Goal: Check status: Check status

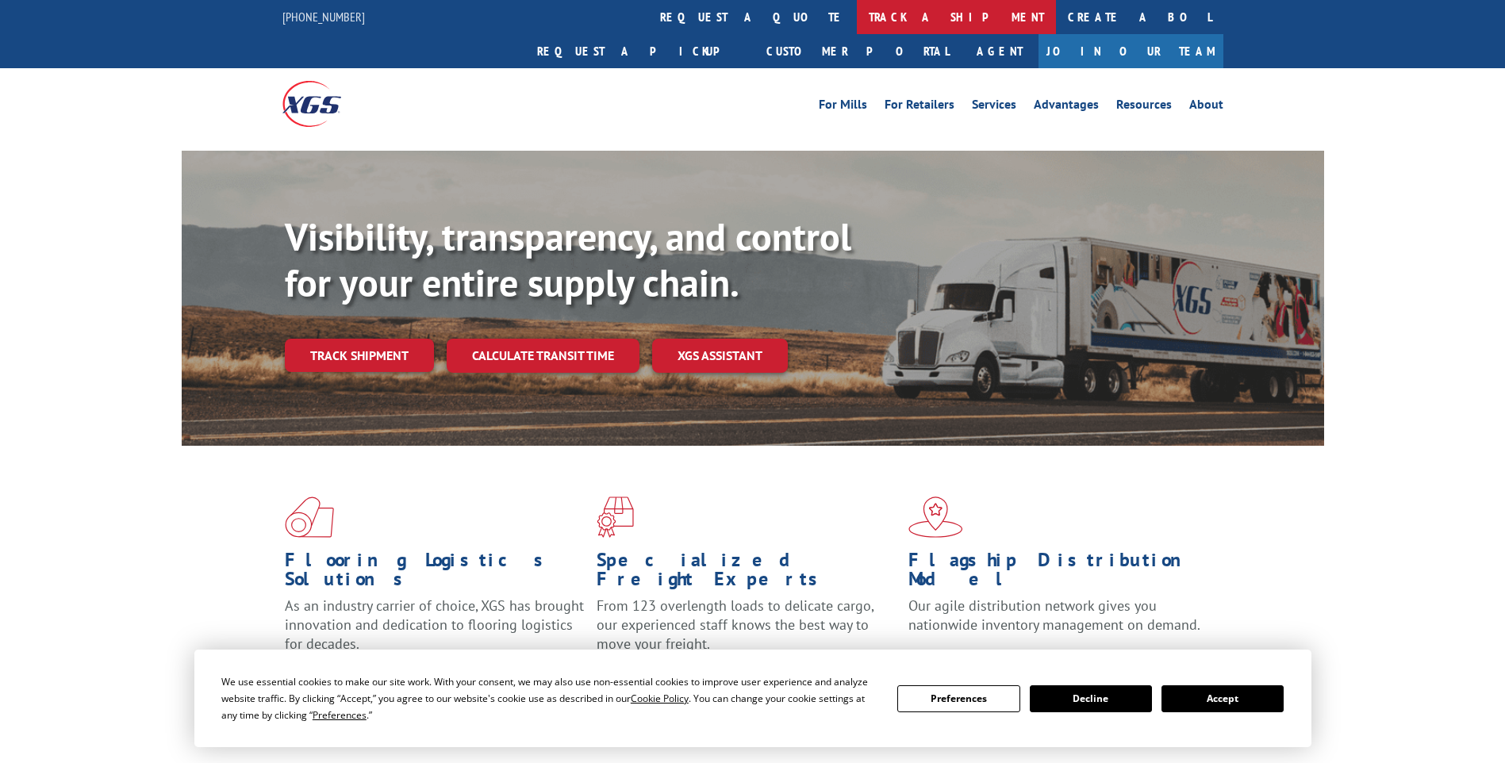
click at [857, 12] on link "track a shipment" at bounding box center [956, 17] width 199 height 34
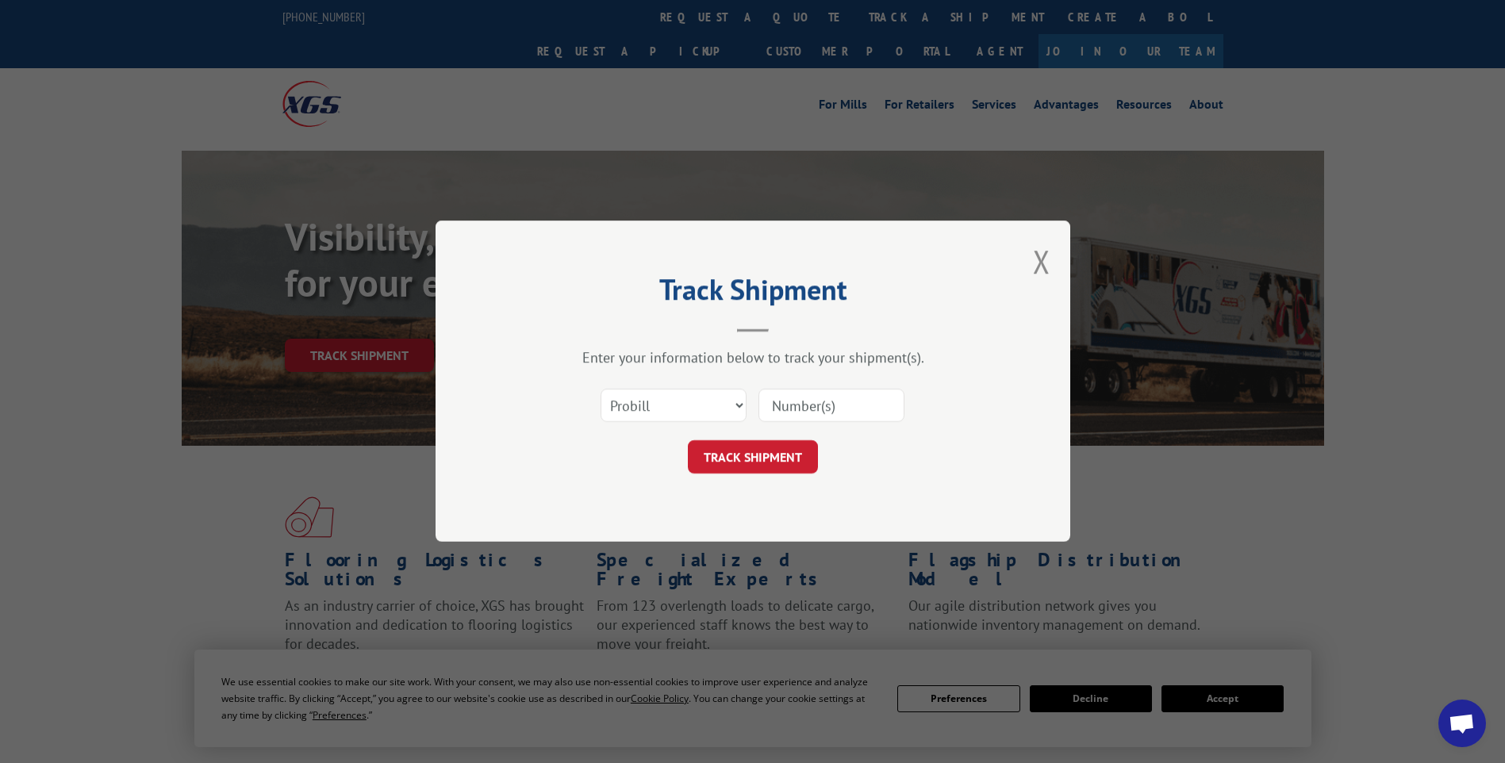
click at [817, 411] on input at bounding box center [832, 406] width 146 height 33
paste input "17014237"
type input "17014237"
click at [792, 454] on button "TRACK SHIPMENT" at bounding box center [753, 457] width 130 height 33
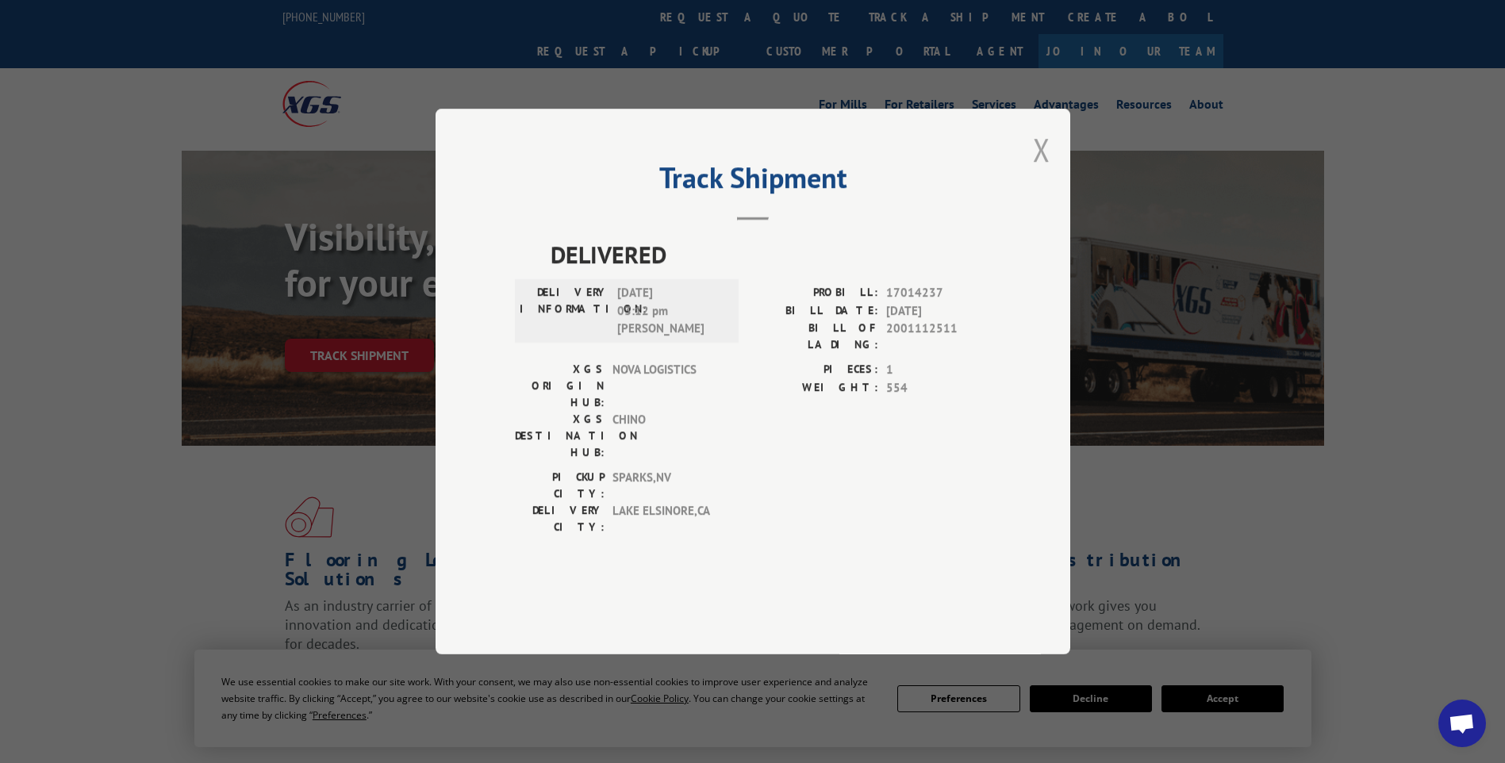
click at [1045, 171] on button "Close modal" at bounding box center [1041, 150] width 17 height 42
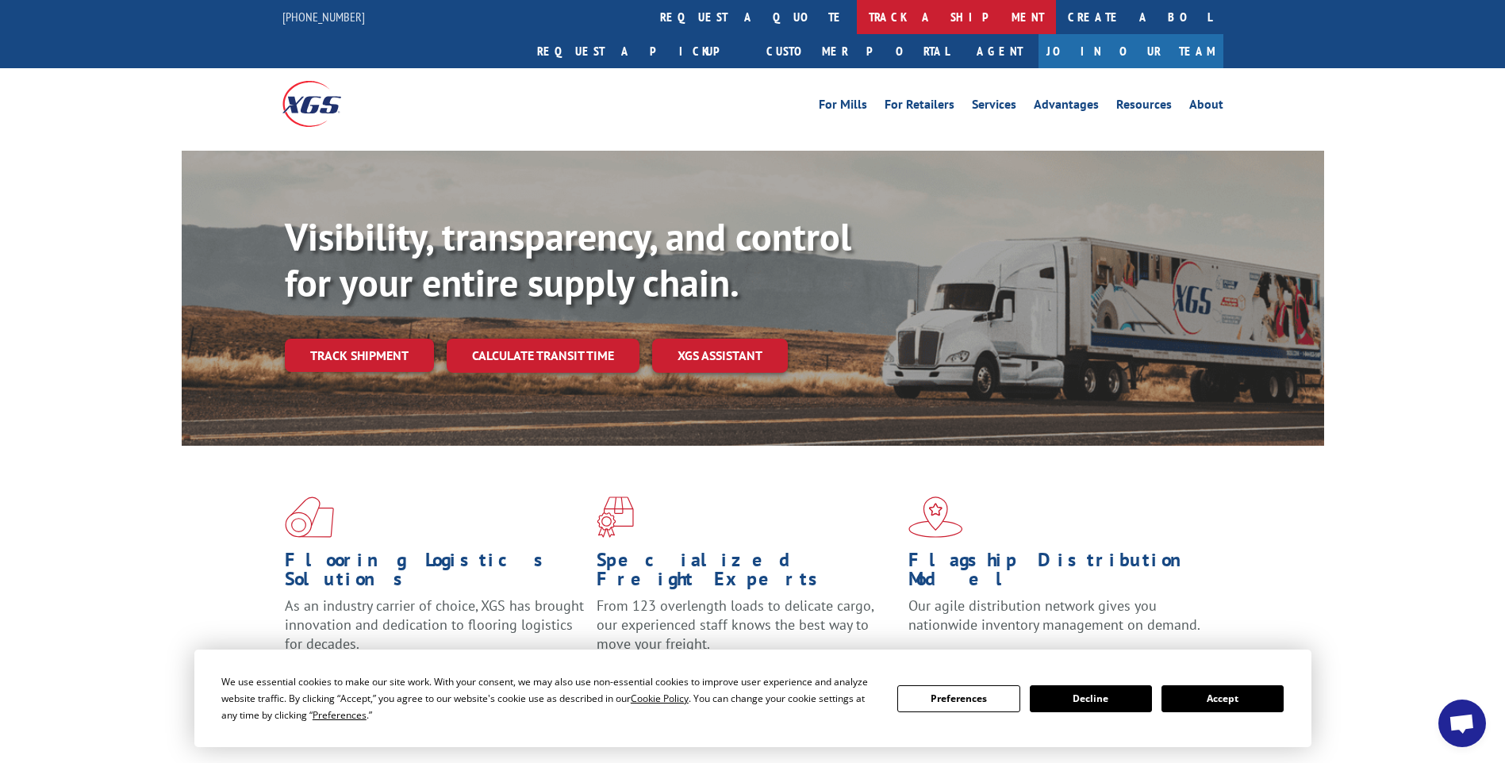
click at [857, 24] on link "track a shipment" at bounding box center [956, 17] width 199 height 34
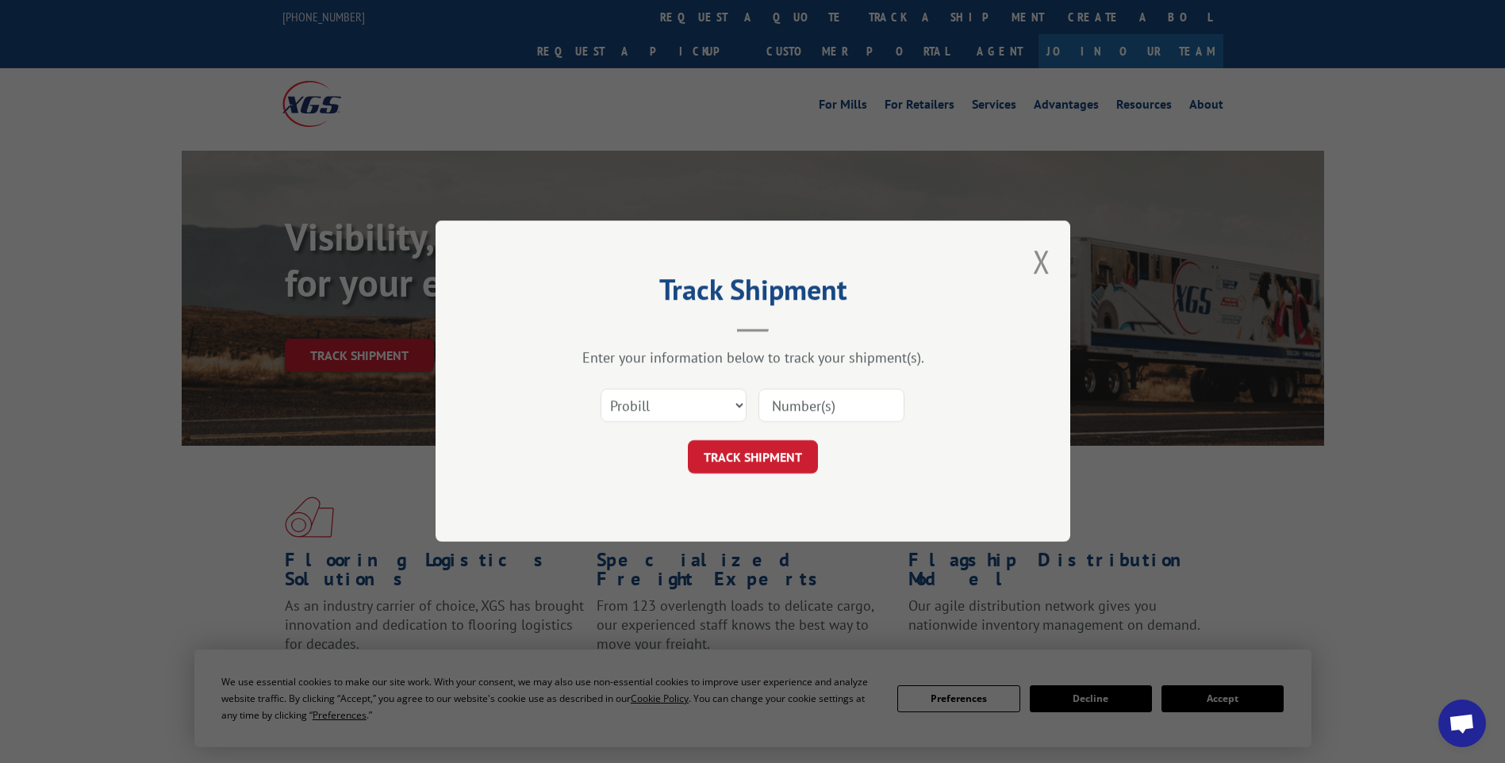
click at [818, 400] on input at bounding box center [832, 406] width 146 height 33
paste input "17014232"
type input "17014232"
click at [794, 472] on button "TRACK SHIPMENT" at bounding box center [753, 457] width 130 height 33
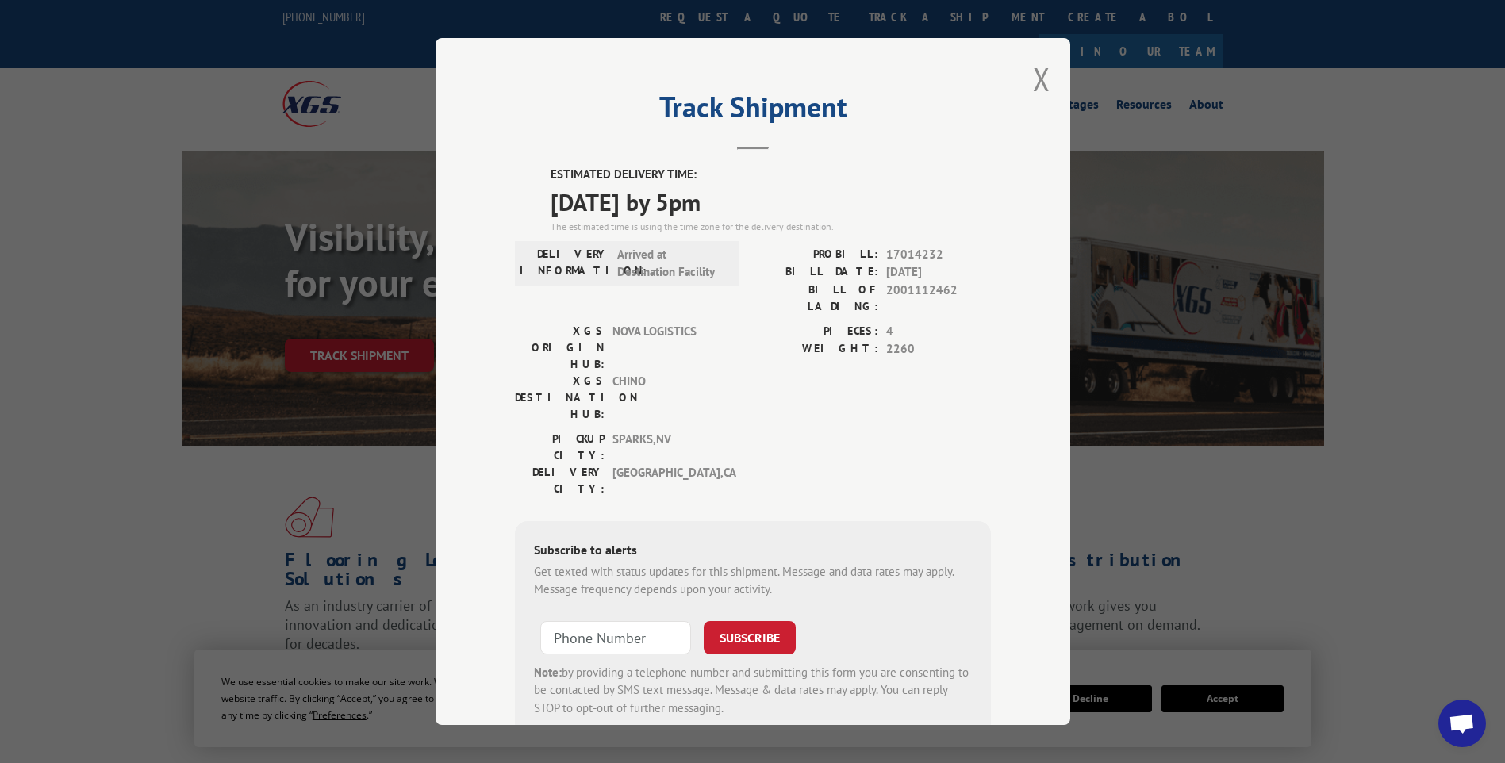
click at [1022, 90] on div "Track Shipment ESTIMATED DELIVERY TIME: [DATE] by 5pm The estimated time is usi…" at bounding box center [753, 381] width 635 height 687
click at [1048, 83] on div "Track Shipment ESTIMATED DELIVERY TIME: [DATE] by 5pm The estimated time is usi…" at bounding box center [753, 381] width 635 height 687
click at [1033, 86] on button "Close modal" at bounding box center [1041, 79] width 17 height 42
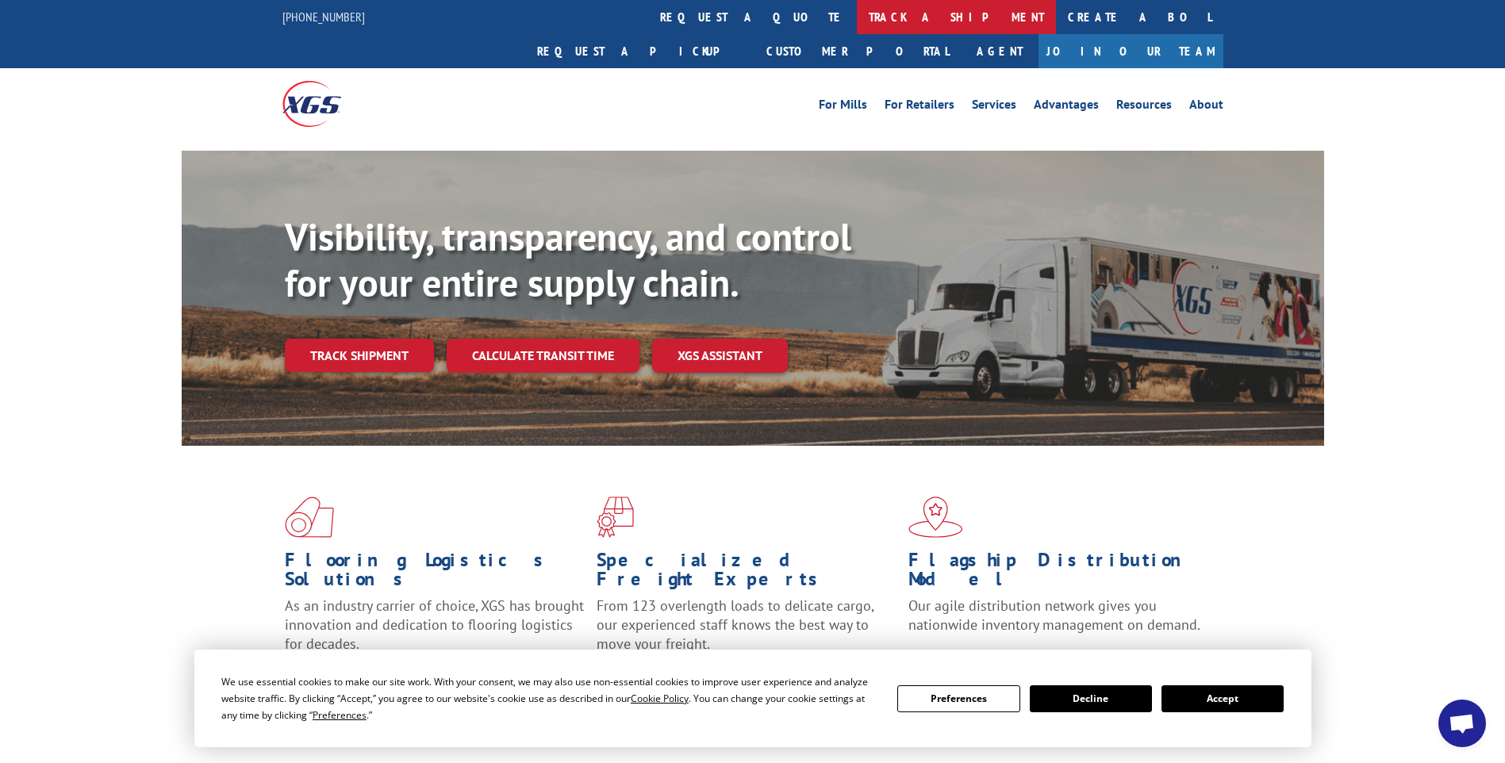
click at [857, 25] on link "track a shipment" at bounding box center [956, 17] width 199 height 34
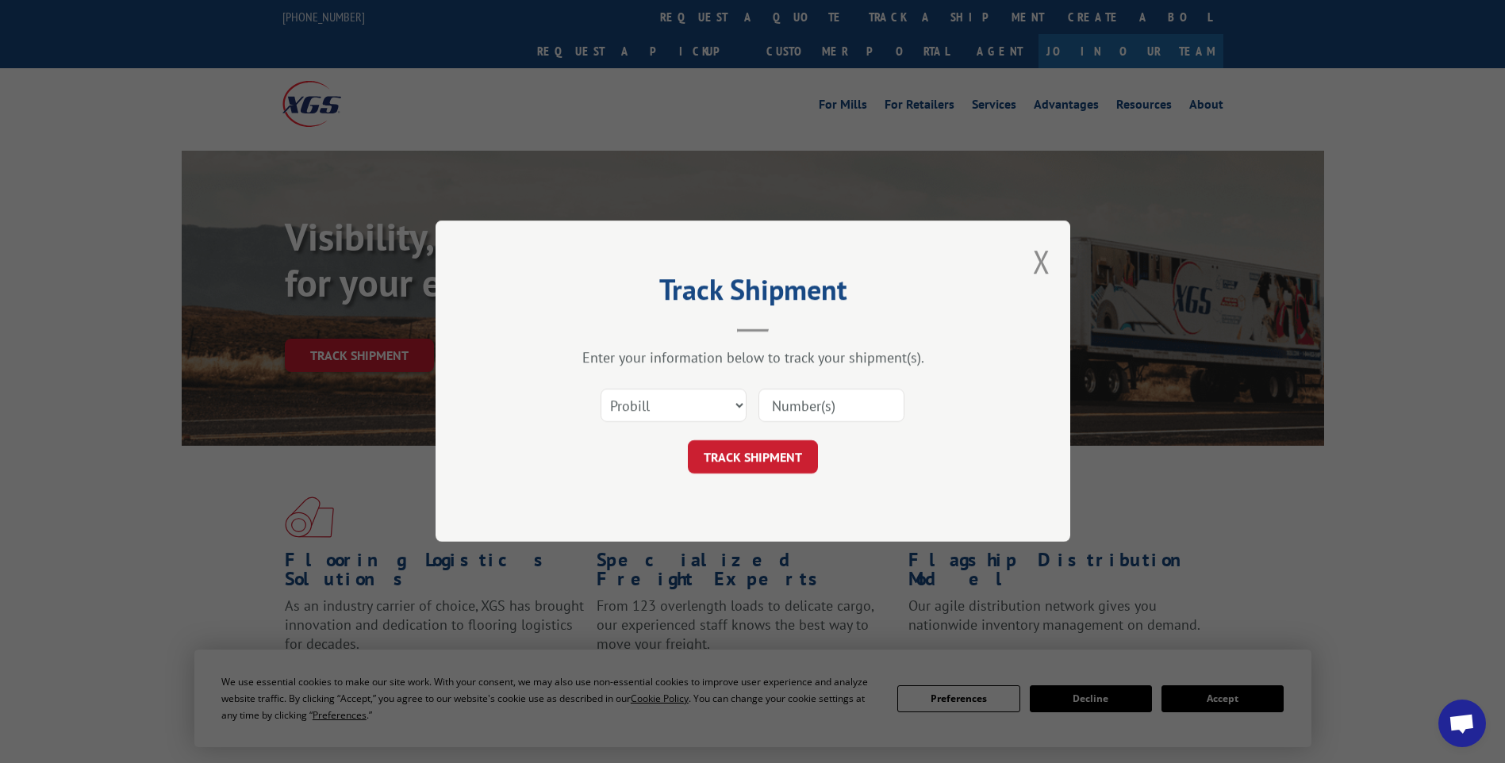
click at [839, 405] on input at bounding box center [832, 406] width 146 height 33
paste input "17014235"
type input "17014235"
click at [799, 471] on button "TRACK SHIPMENT" at bounding box center [753, 457] width 130 height 33
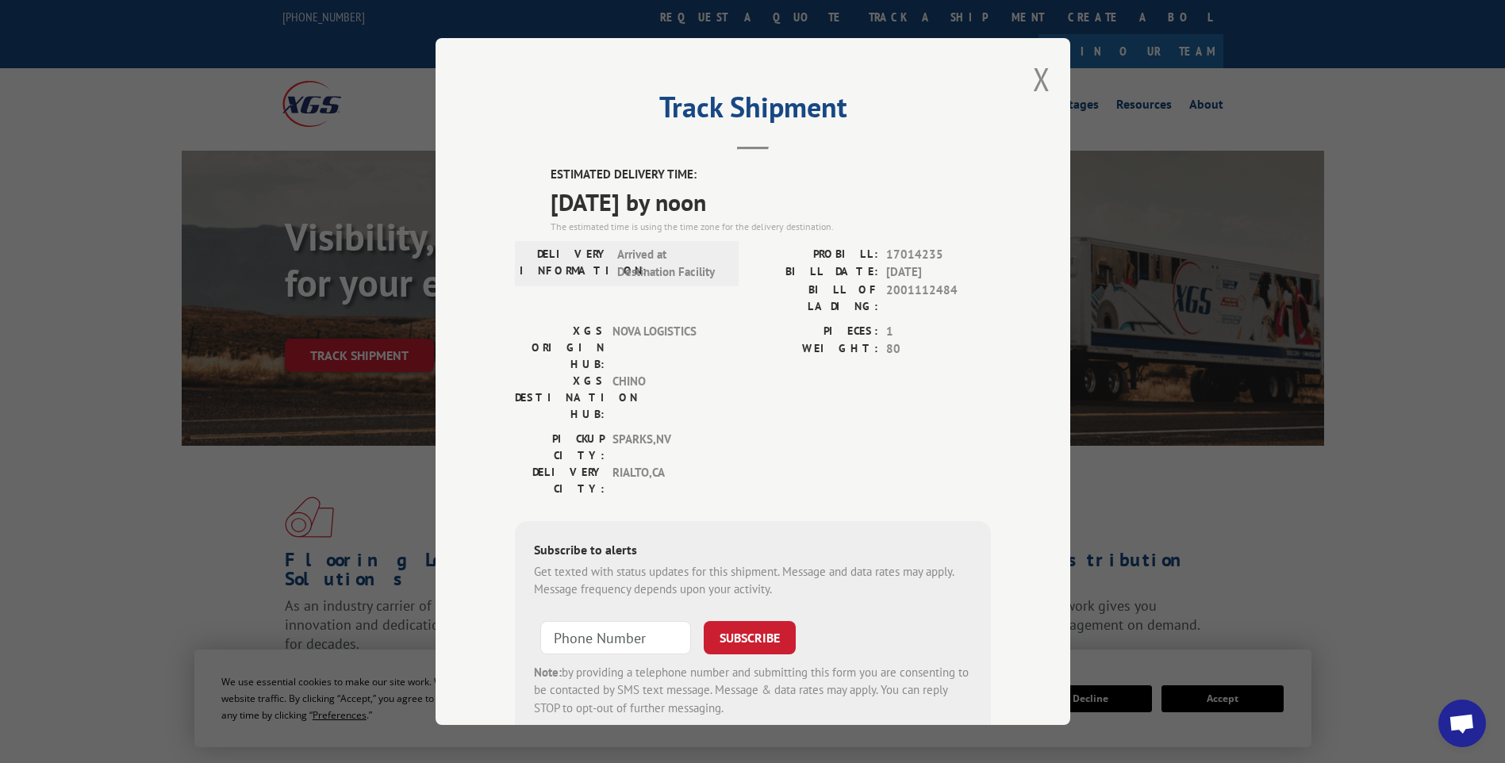
drag, startPoint x: 1032, startPoint y: 81, endPoint x: 1012, endPoint y: 77, distance: 20.2
click at [1033, 81] on button "Close modal" at bounding box center [1041, 79] width 17 height 42
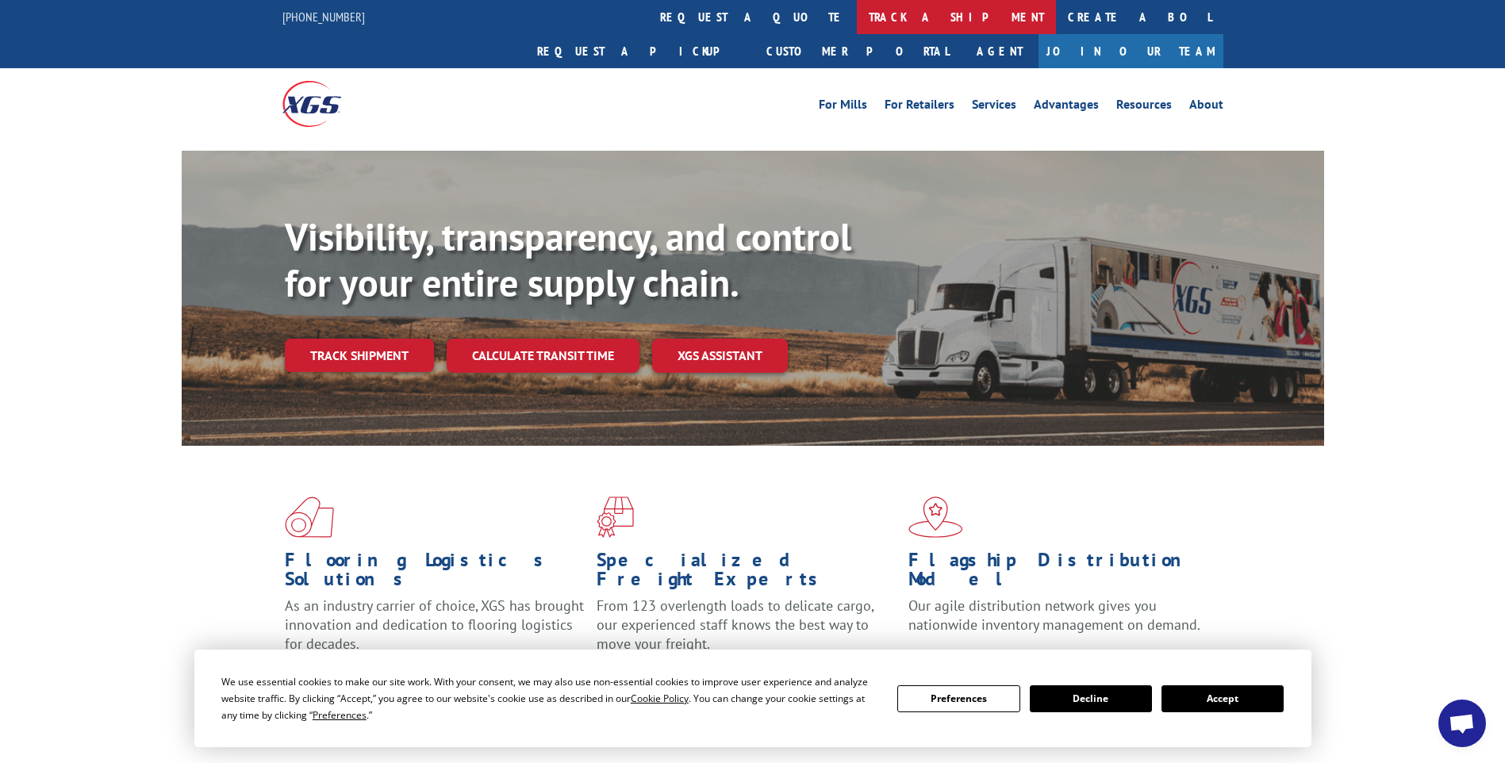
click at [857, 29] on link "track a shipment" at bounding box center [956, 17] width 199 height 34
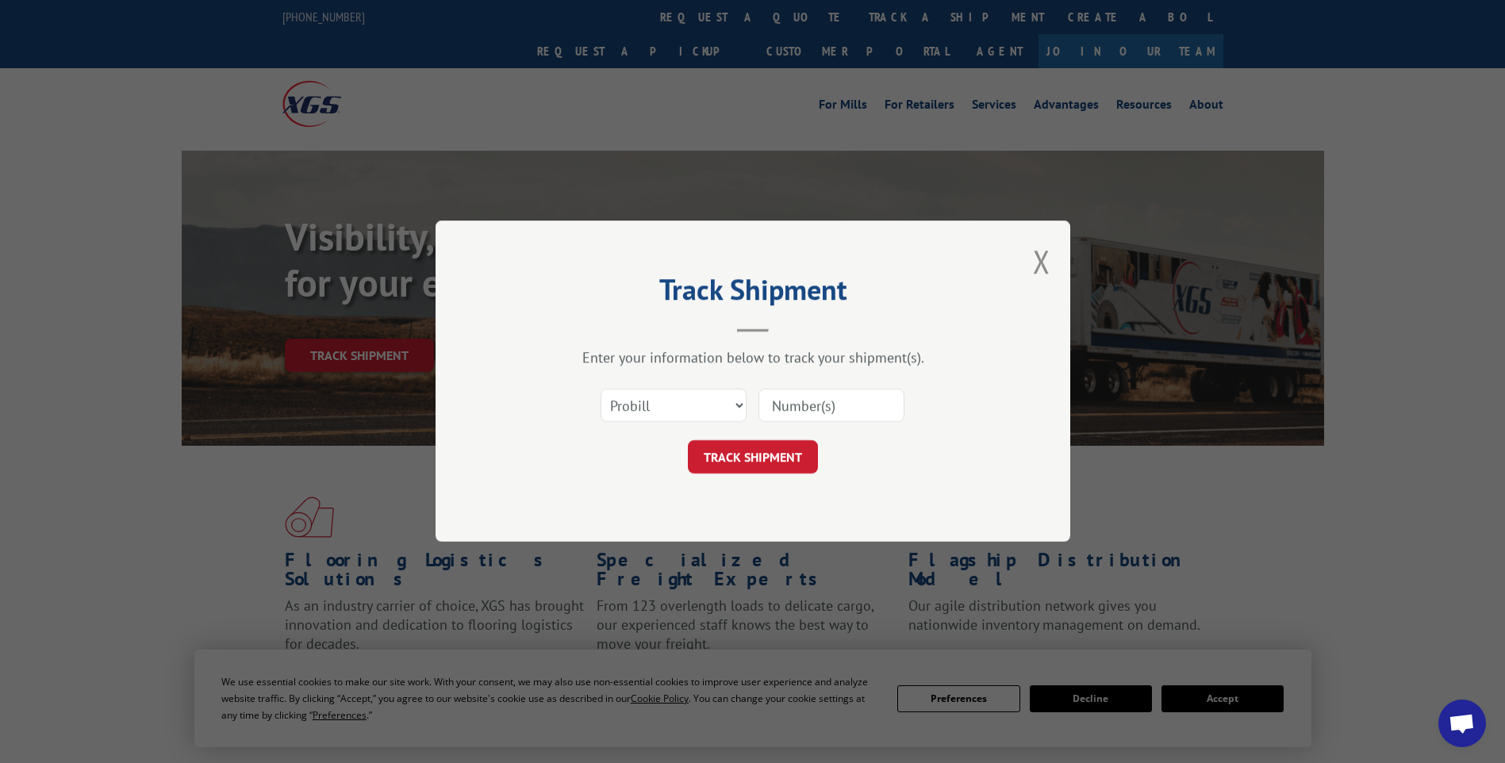
click at [801, 416] on input at bounding box center [832, 406] width 146 height 33
paste input "17014228"
type input "17014228"
click at [779, 466] on button "TRACK SHIPMENT" at bounding box center [753, 457] width 130 height 33
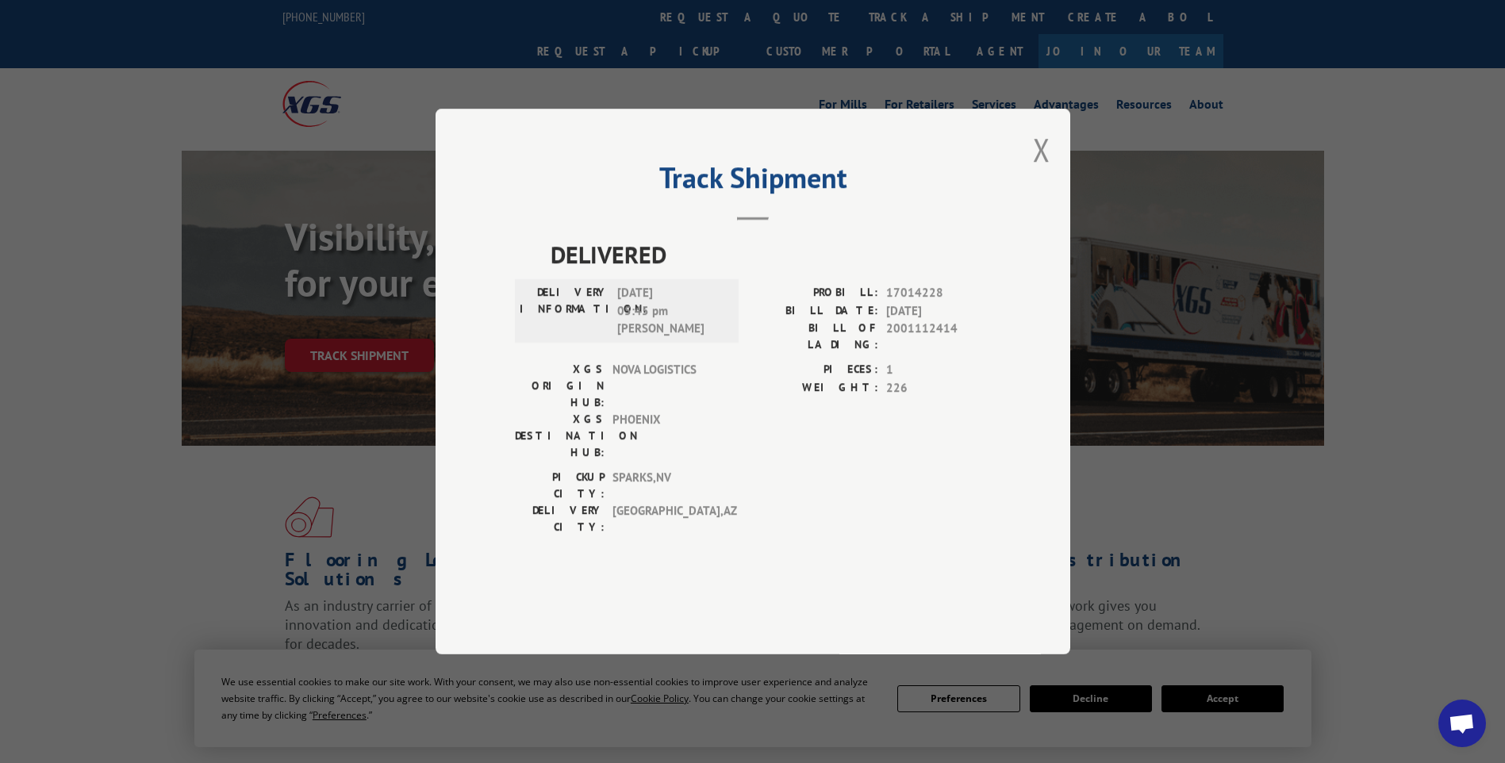
drag, startPoint x: 1041, startPoint y: 204, endPoint x: 1024, endPoint y: 186, distance: 24.1
click at [1041, 171] on button "Close modal" at bounding box center [1041, 150] width 17 height 42
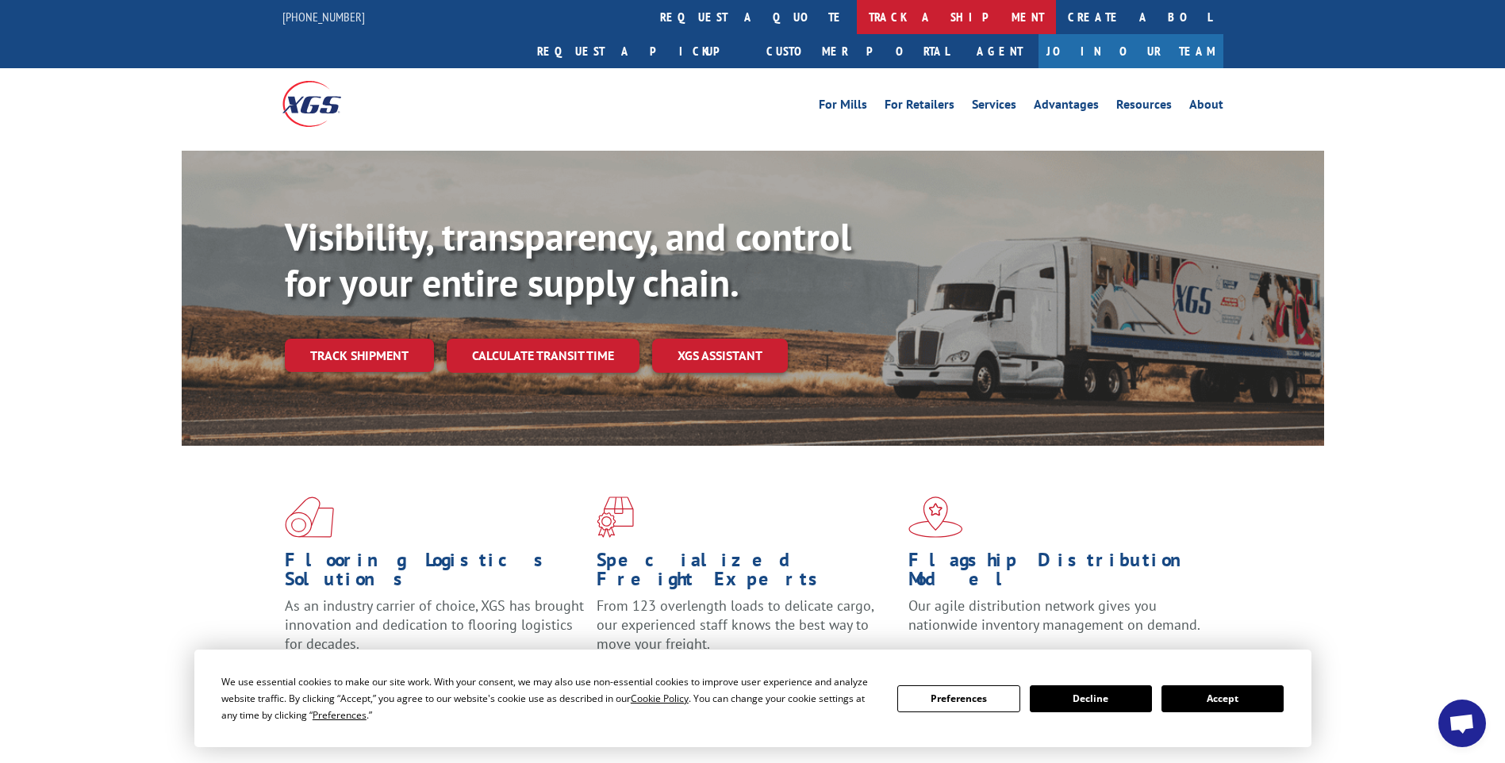
click at [857, 23] on link "track a shipment" at bounding box center [956, 17] width 199 height 34
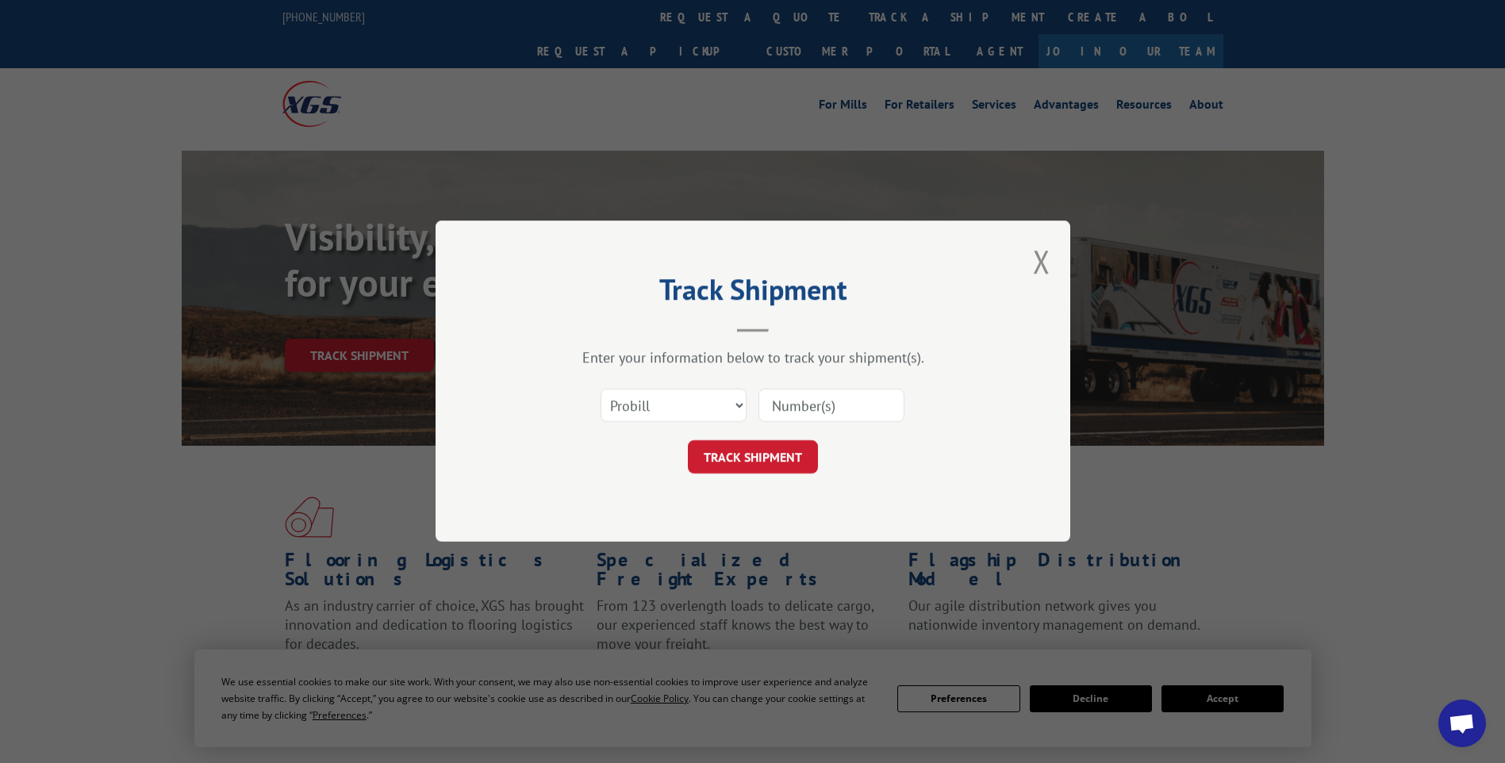
click at [838, 396] on input at bounding box center [832, 406] width 146 height 33
paste input "17014229"
type input "17014229"
click at [807, 460] on button "TRACK SHIPMENT" at bounding box center [753, 457] width 130 height 33
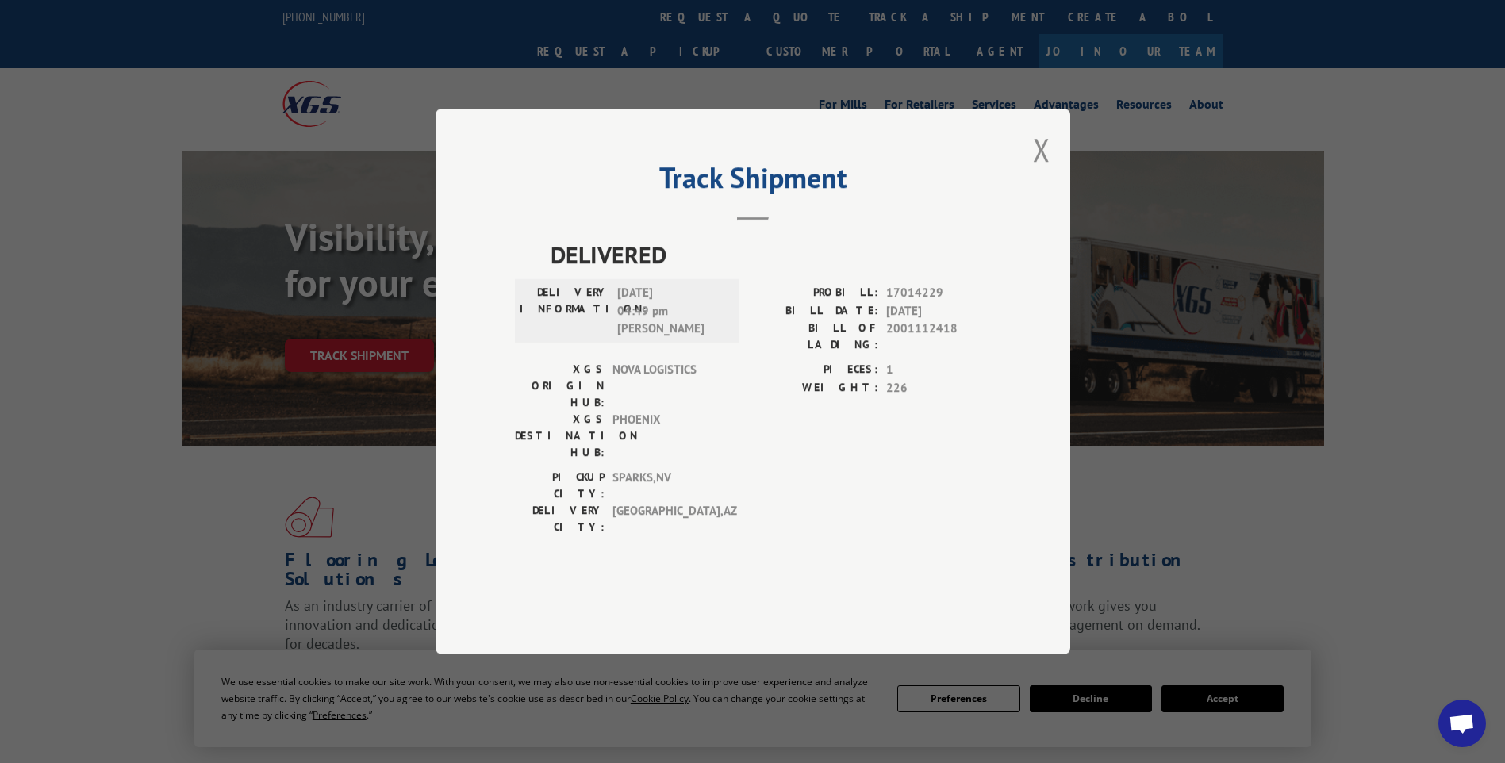
drag, startPoint x: 1036, startPoint y: 190, endPoint x: 1007, endPoint y: 176, distance: 32.3
click at [1036, 171] on button "Close modal" at bounding box center [1041, 150] width 17 height 42
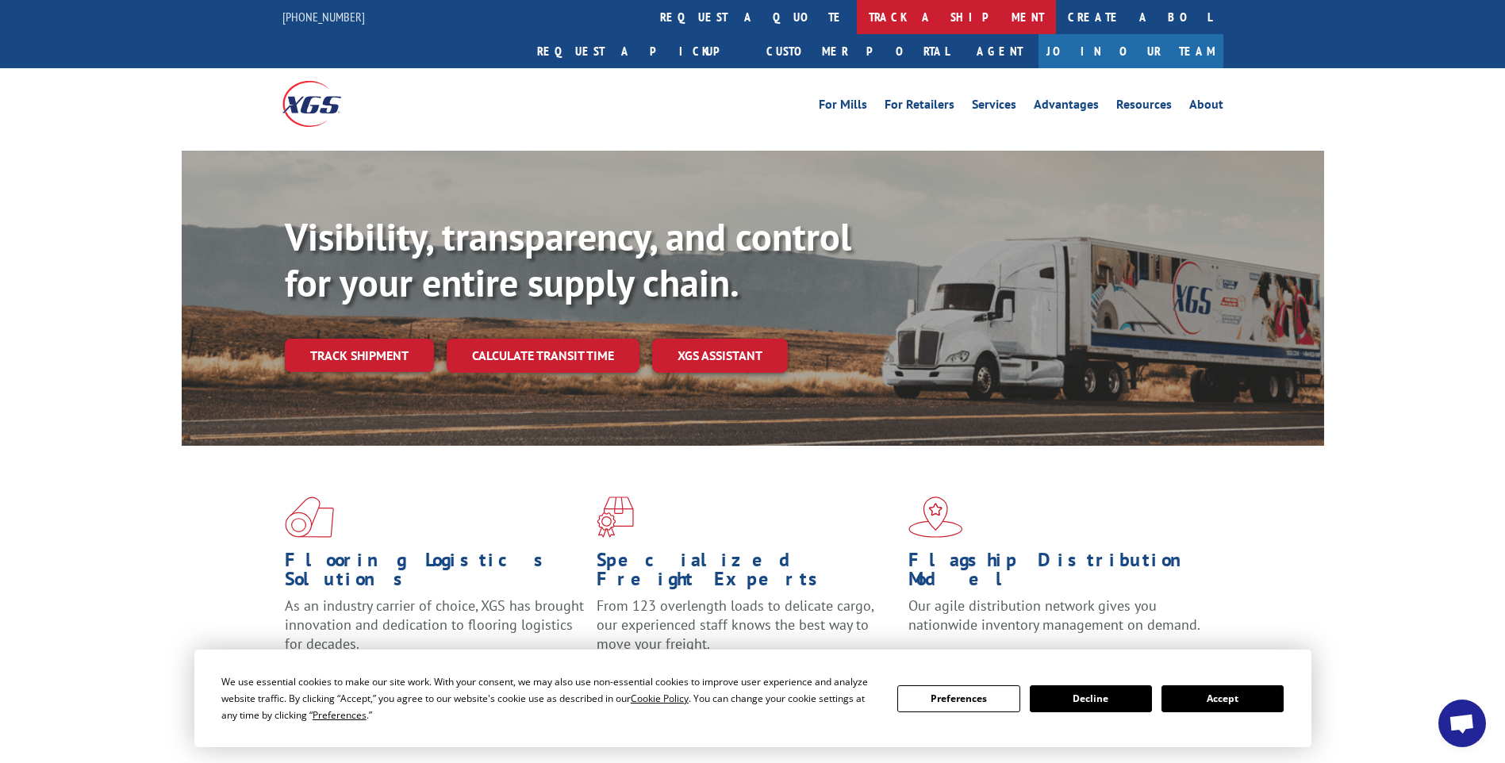
click at [857, 5] on link "track a shipment" at bounding box center [956, 17] width 199 height 34
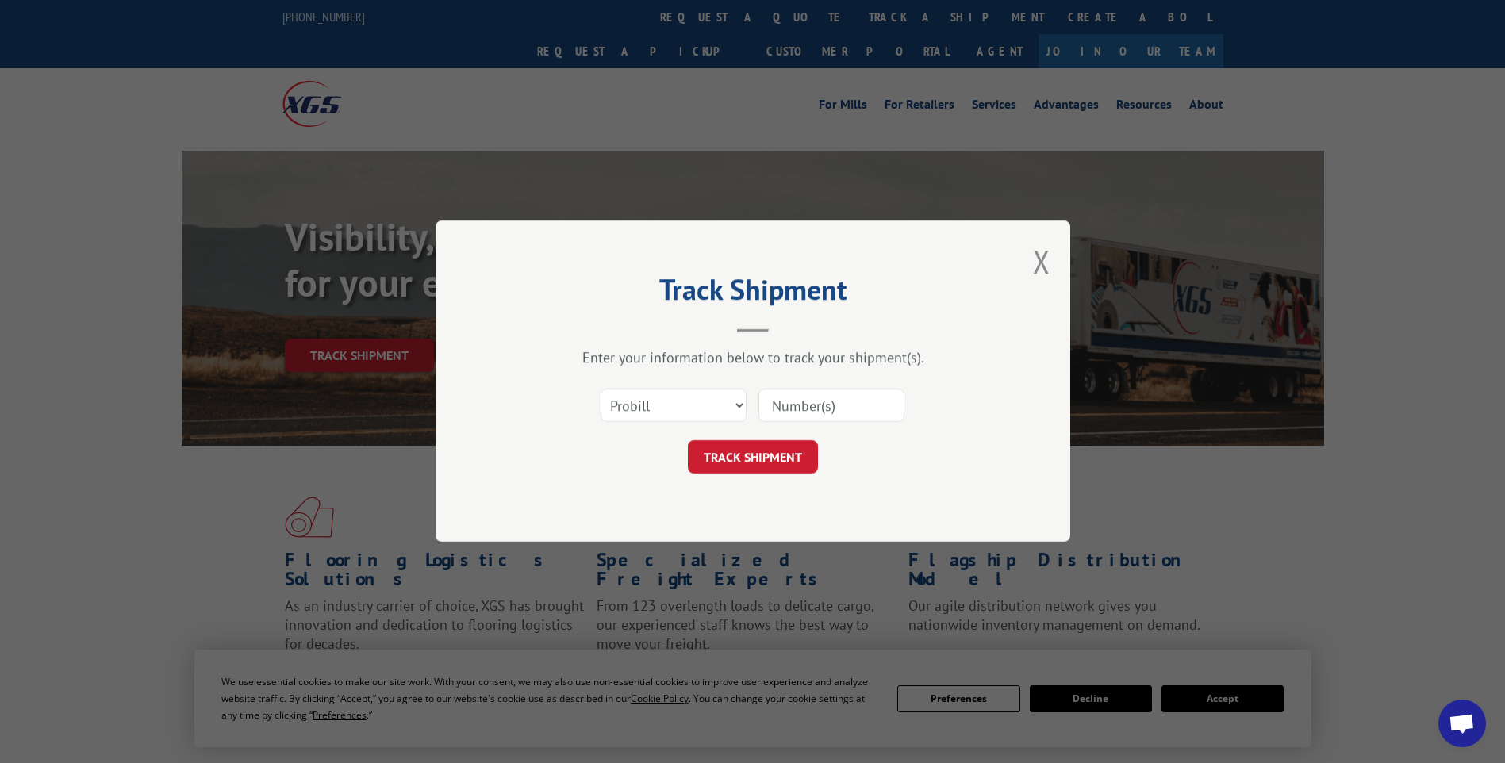
click at [851, 394] on input at bounding box center [832, 406] width 146 height 33
paste input "17014230"
type input "17014230"
click at [796, 462] on button "TRACK SHIPMENT" at bounding box center [753, 457] width 130 height 33
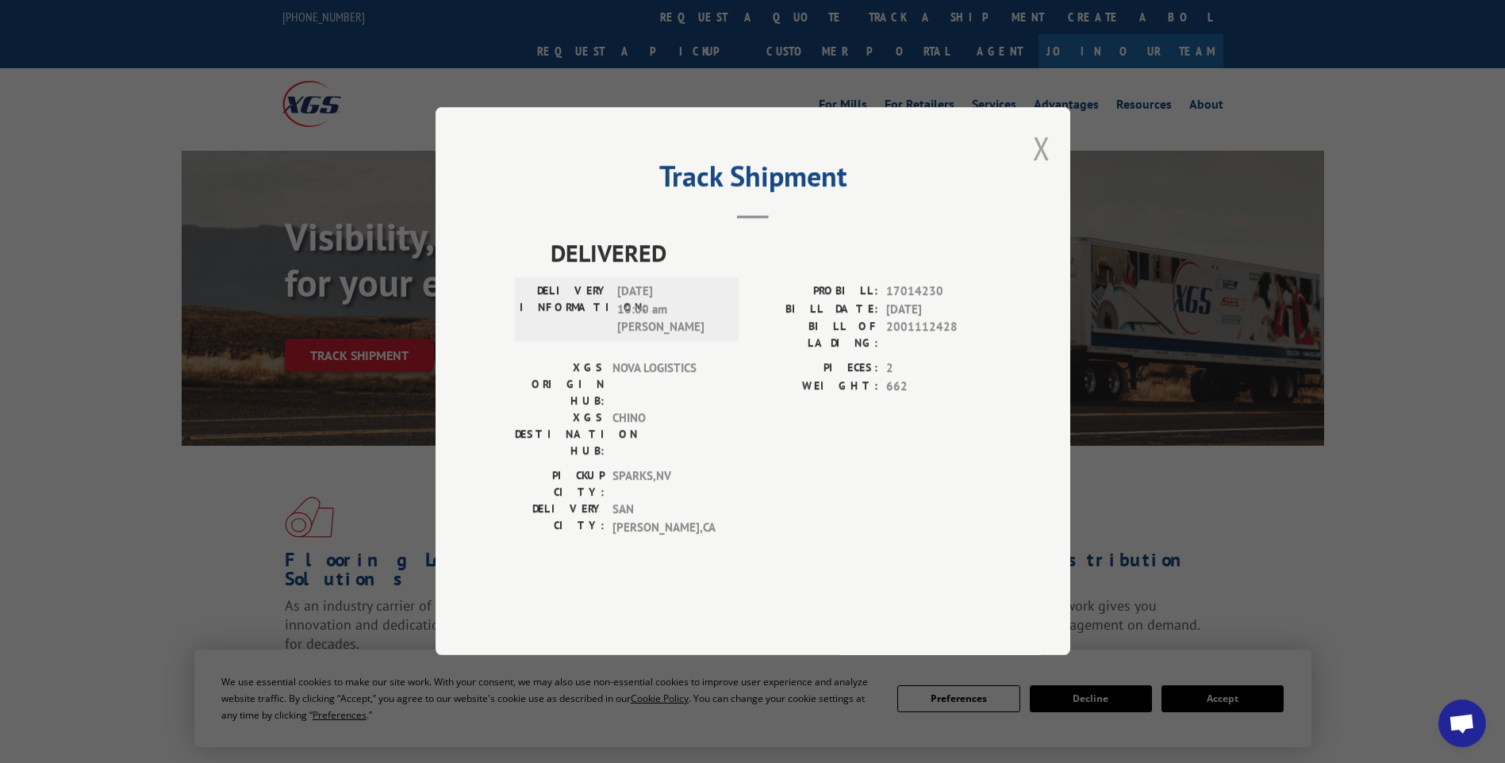
click at [1036, 169] on button "Close modal" at bounding box center [1041, 148] width 17 height 42
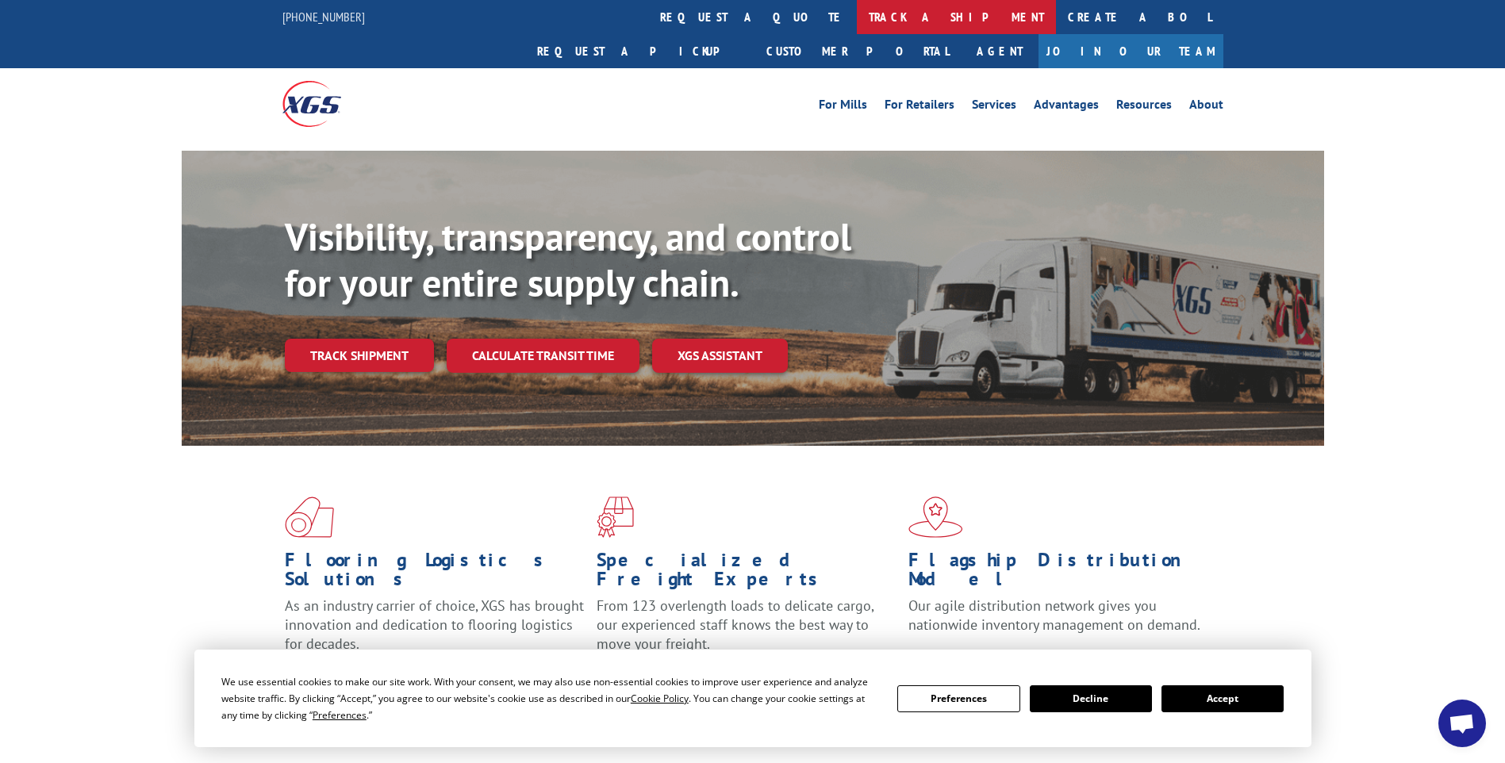
click at [857, 25] on link "track a shipment" at bounding box center [956, 17] width 199 height 34
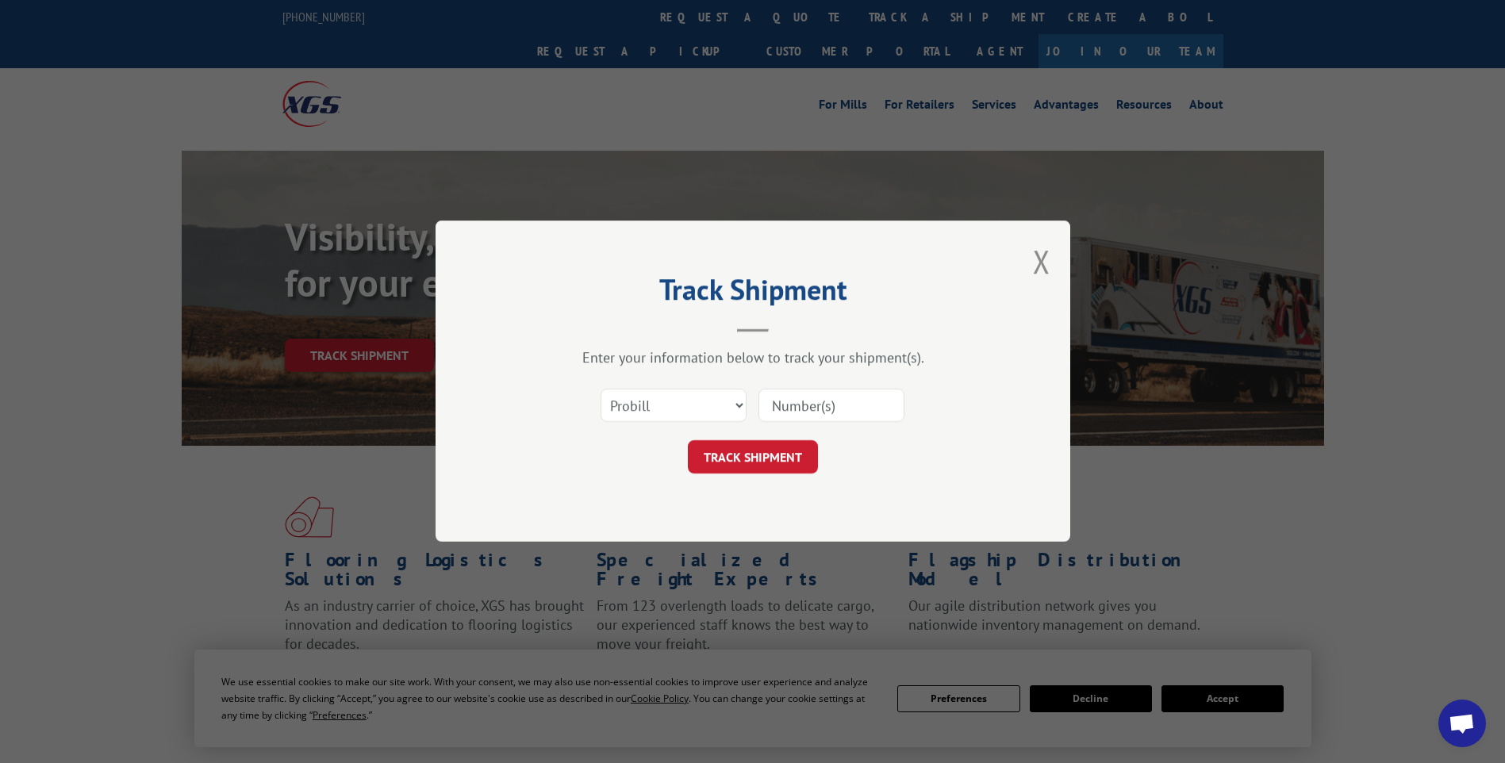
click at [831, 400] on input at bounding box center [832, 406] width 146 height 33
paste input "17014234"
type input "17014234"
click at [797, 468] on button "TRACK SHIPMENT" at bounding box center [753, 457] width 130 height 33
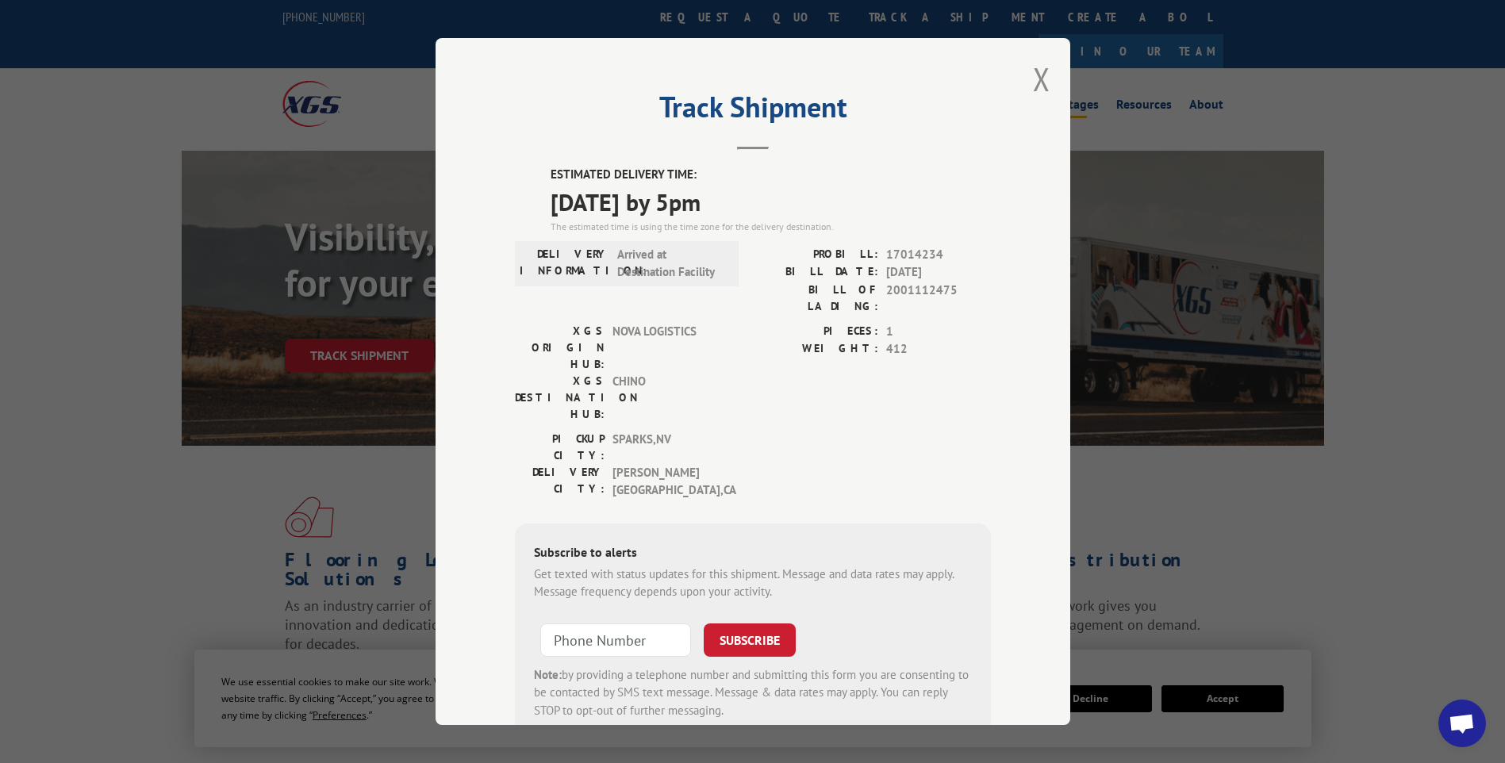
click at [1033, 74] on button "Close modal" at bounding box center [1041, 79] width 17 height 42
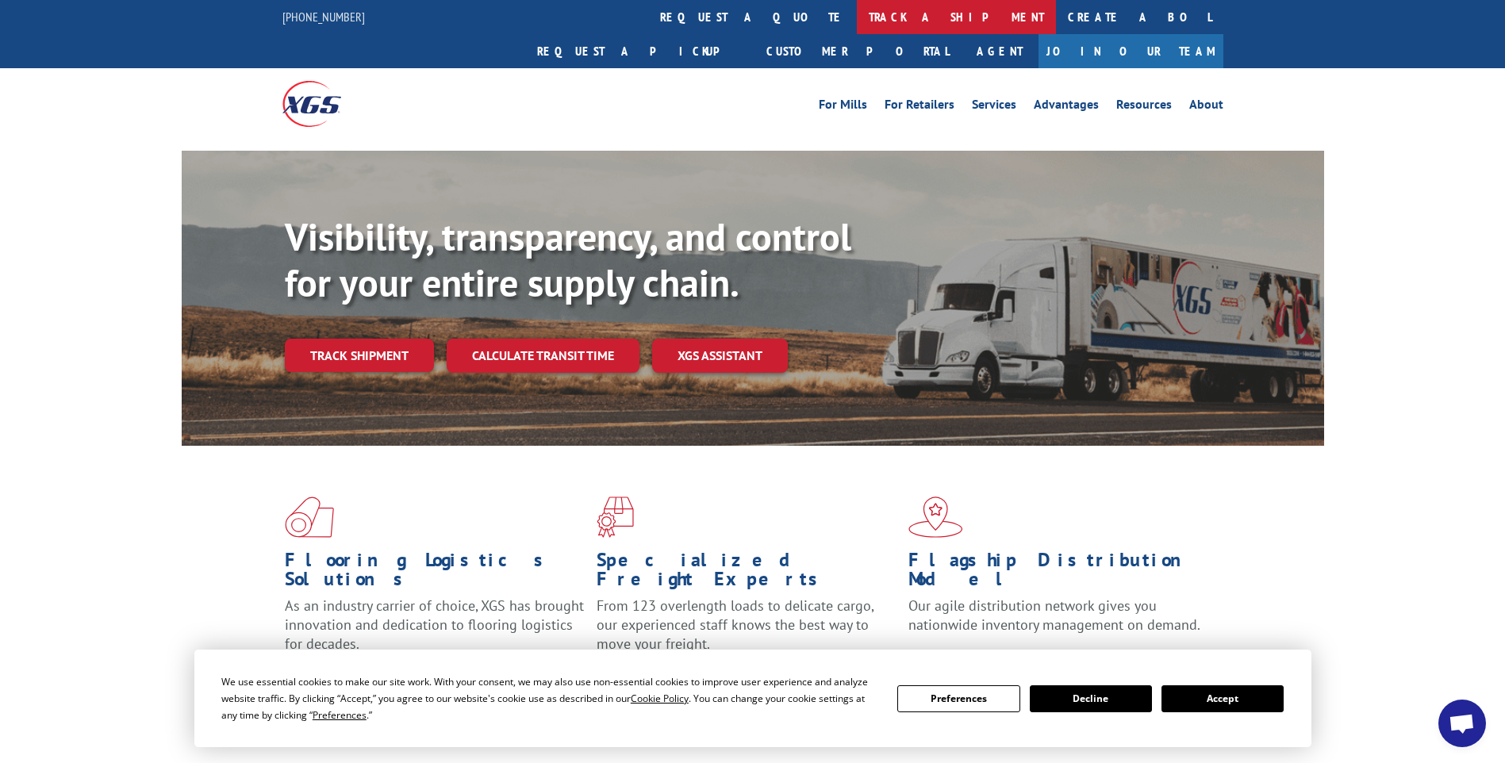
click at [857, 17] on link "track a shipment" at bounding box center [956, 17] width 199 height 34
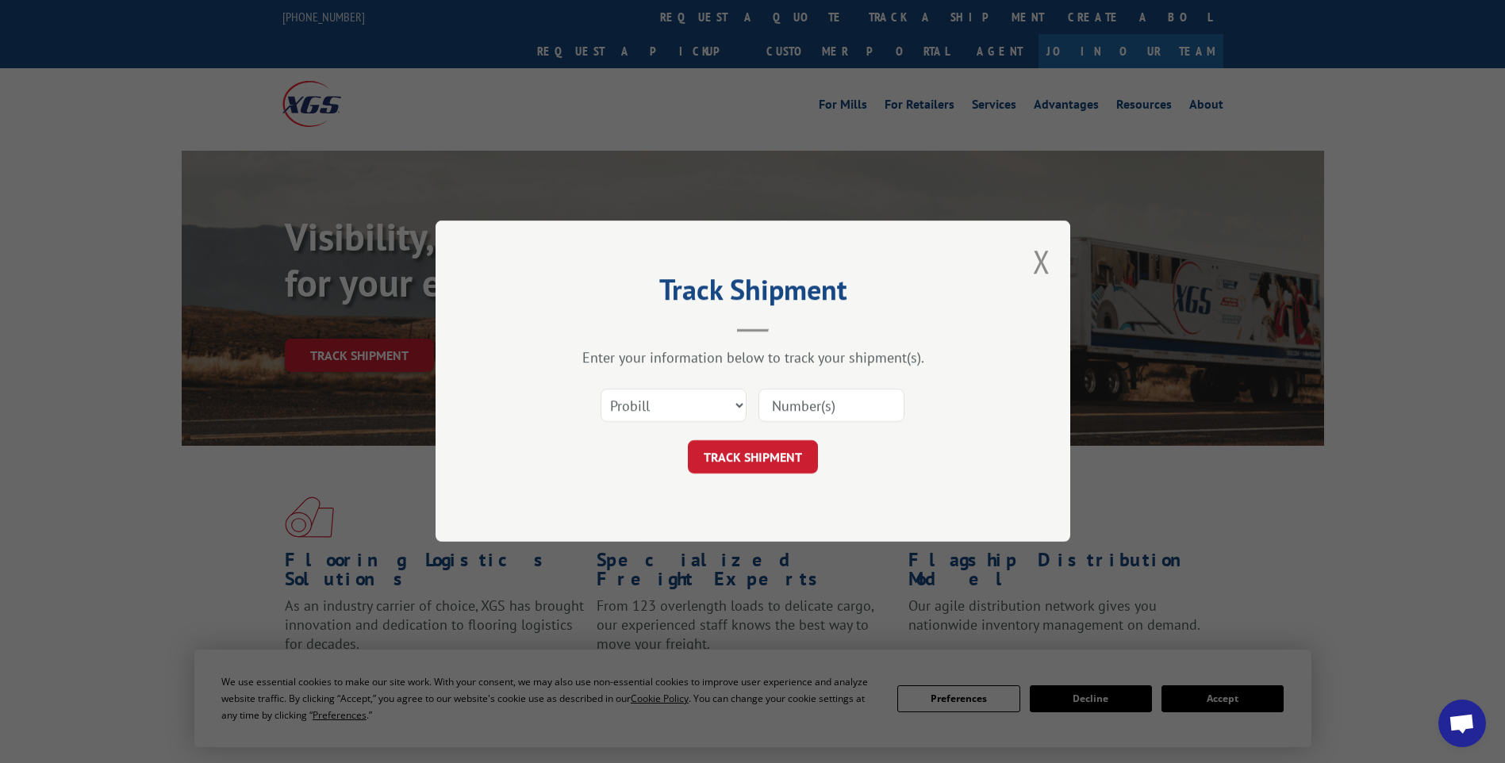
click at [813, 401] on input at bounding box center [832, 406] width 146 height 33
paste input "17014236"
type input "17014236"
click at [788, 455] on button "TRACK SHIPMENT" at bounding box center [753, 457] width 130 height 33
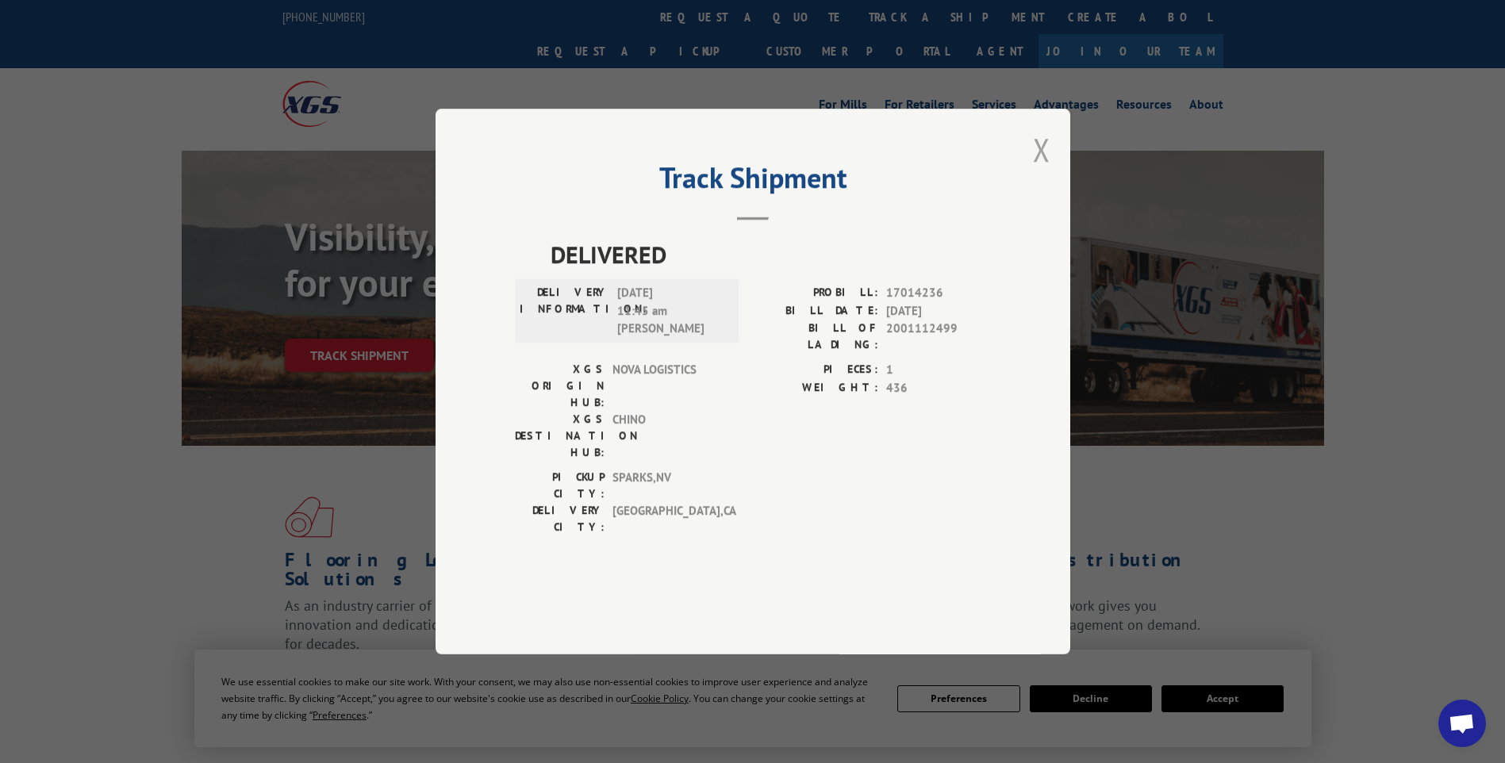
click at [1042, 171] on button "Close modal" at bounding box center [1041, 150] width 17 height 42
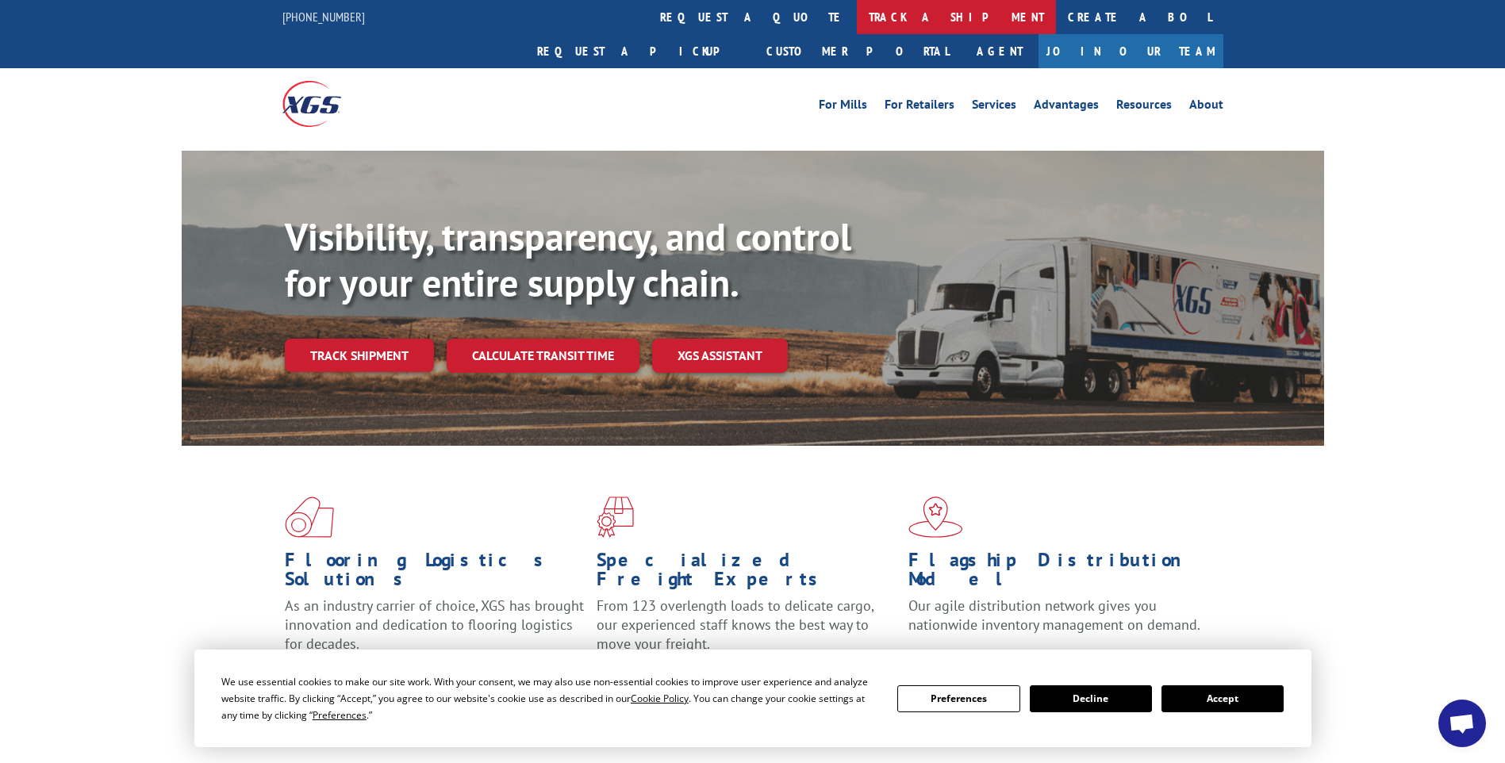
click at [857, 25] on link "track a shipment" at bounding box center [956, 17] width 199 height 34
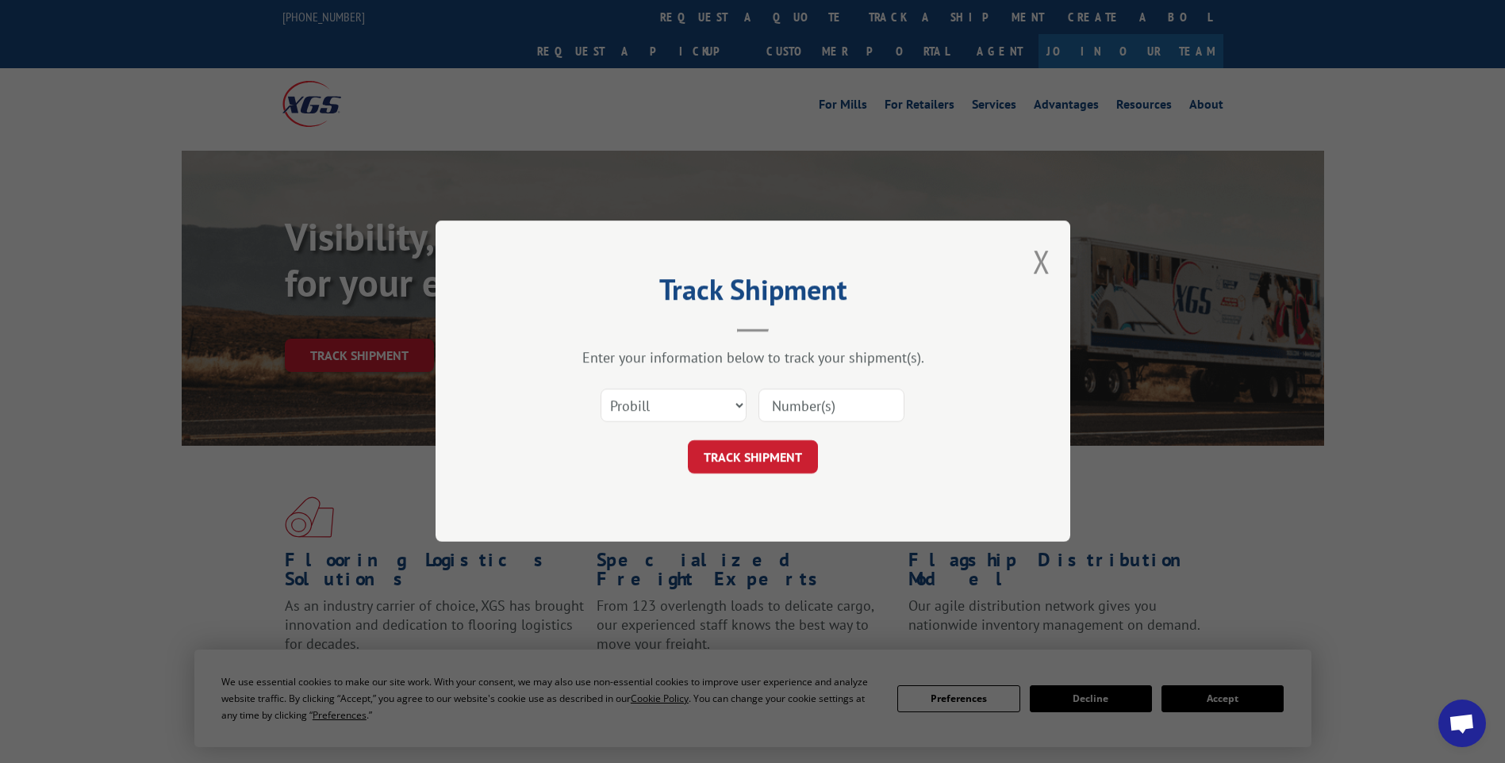
click at [785, 394] on input at bounding box center [832, 406] width 146 height 33
paste input "17014233"
type input "17014233"
click at [782, 458] on button "TRACK SHIPMENT" at bounding box center [753, 457] width 130 height 33
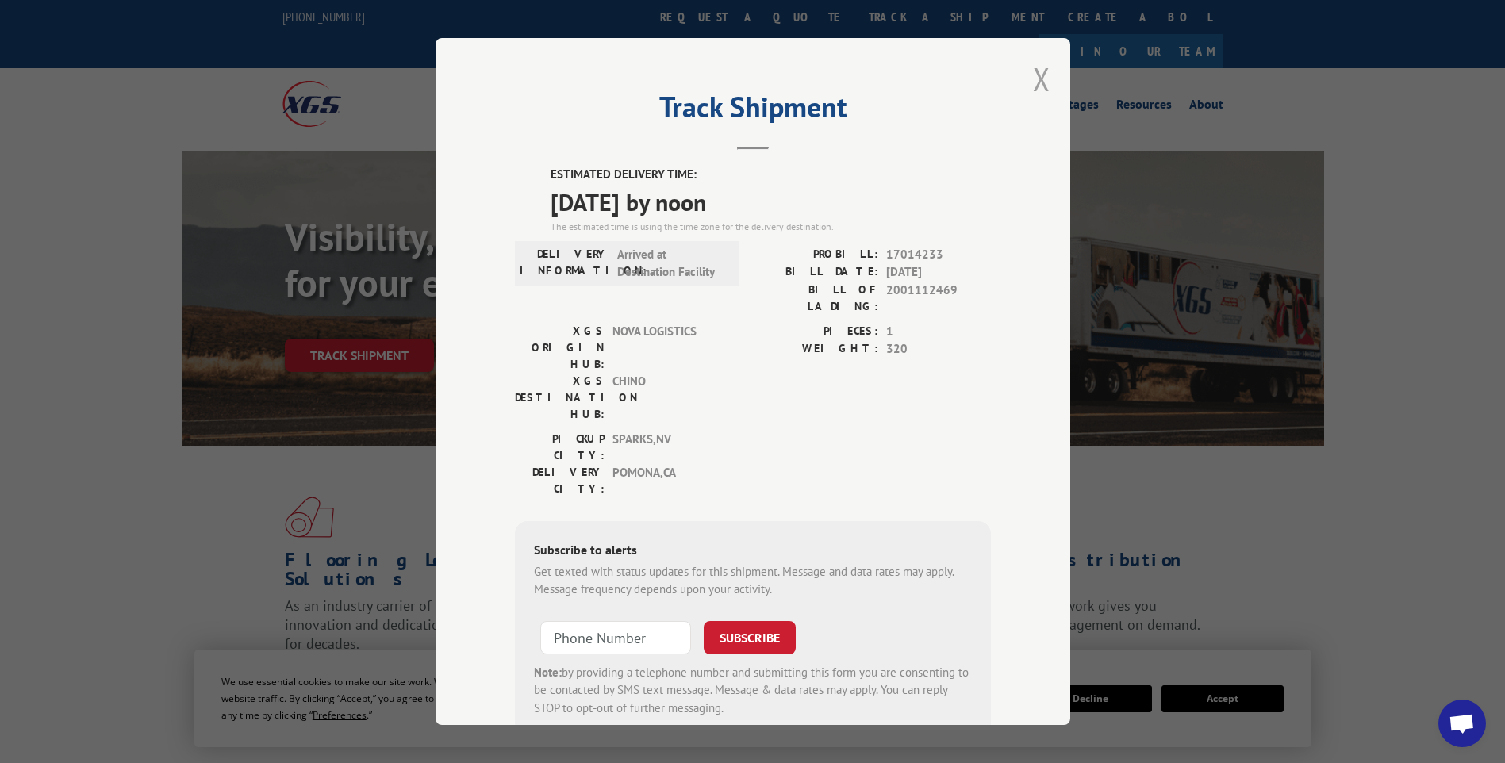
click at [1033, 78] on button "Close modal" at bounding box center [1041, 79] width 17 height 42
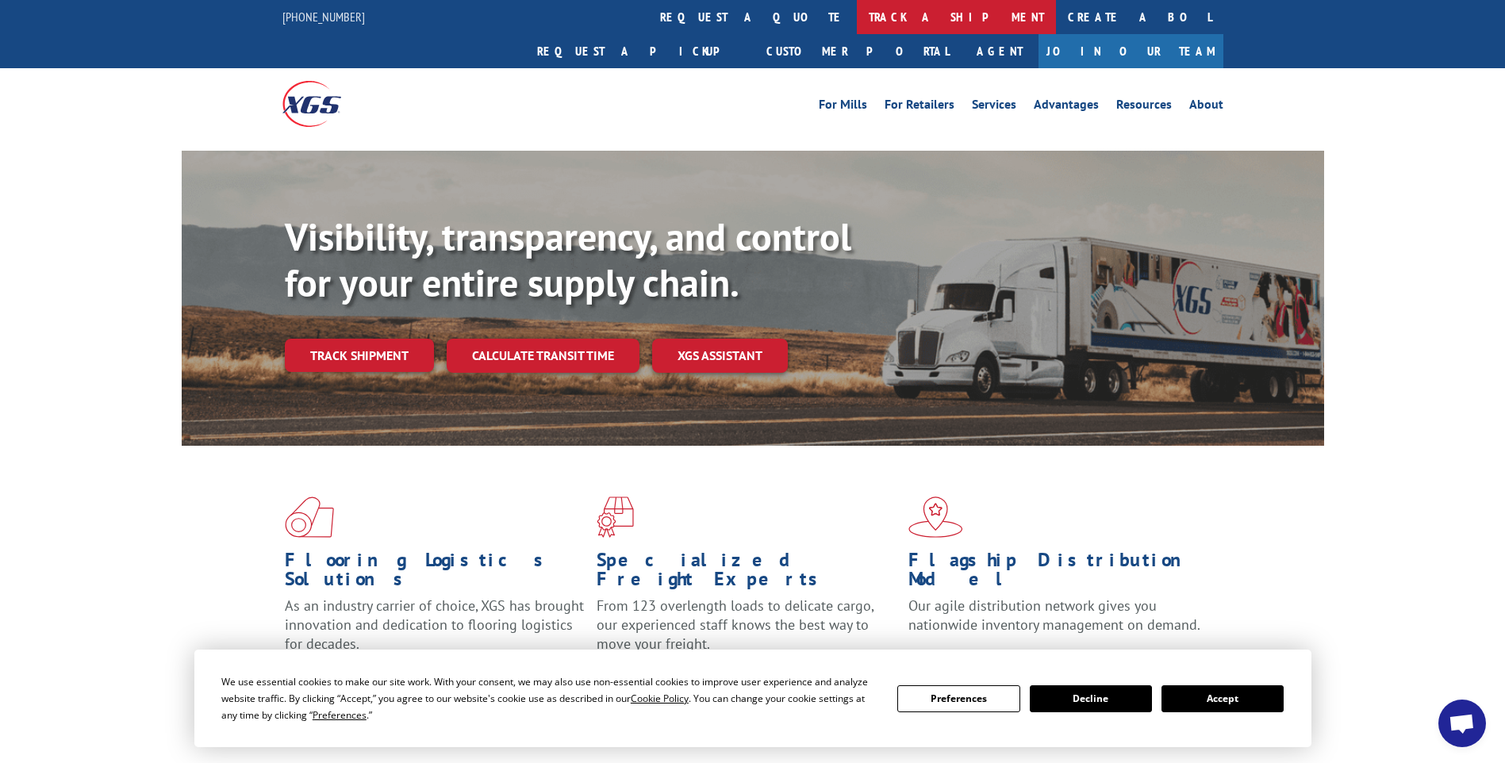
click at [857, 6] on link "track a shipment" at bounding box center [956, 17] width 199 height 34
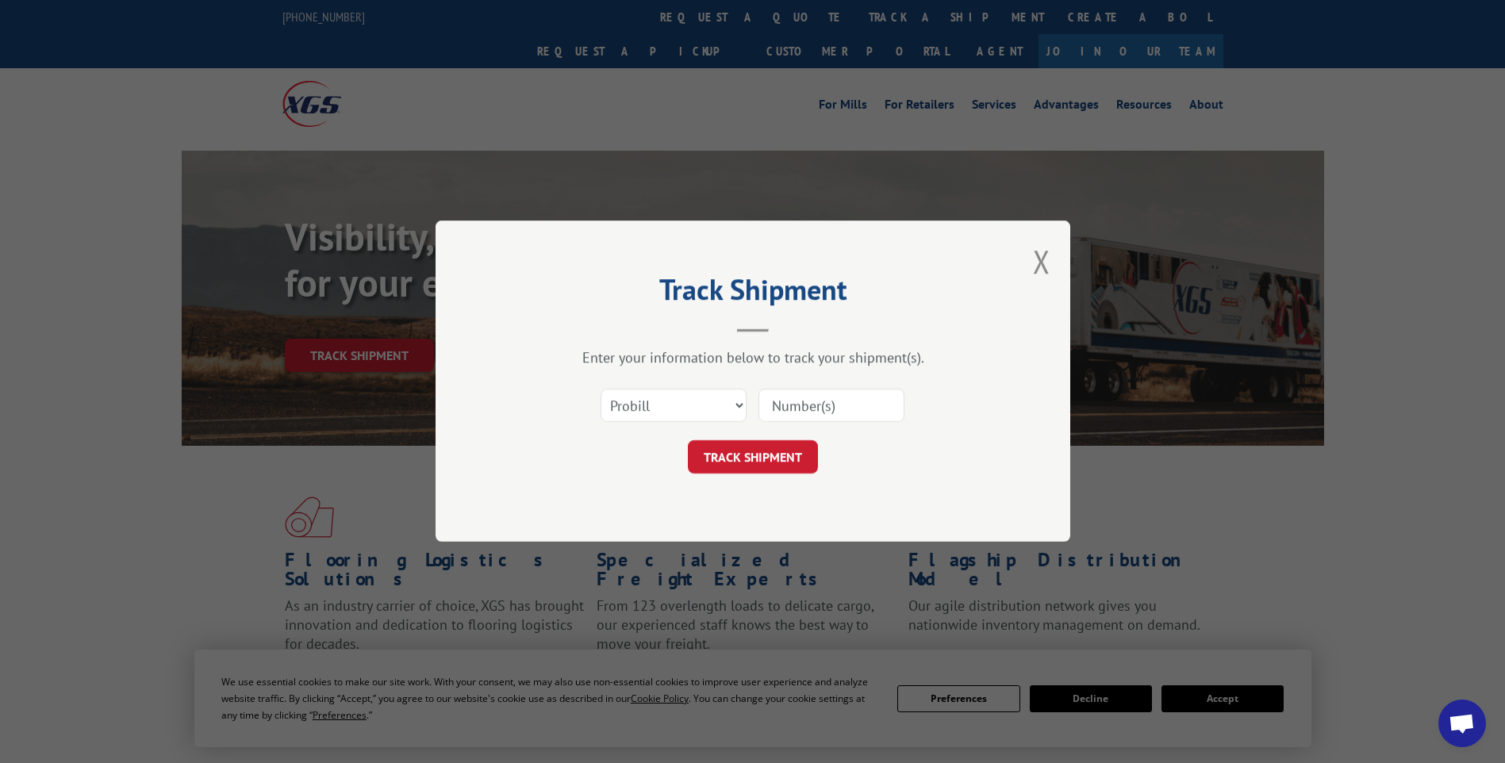
click at [828, 390] on input at bounding box center [832, 406] width 146 height 33
paste input "17014251"
type input "17014251"
click at [783, 461] on button "TRACK SHIPMENT" at bounding box center [753, 457] width 130 height 33
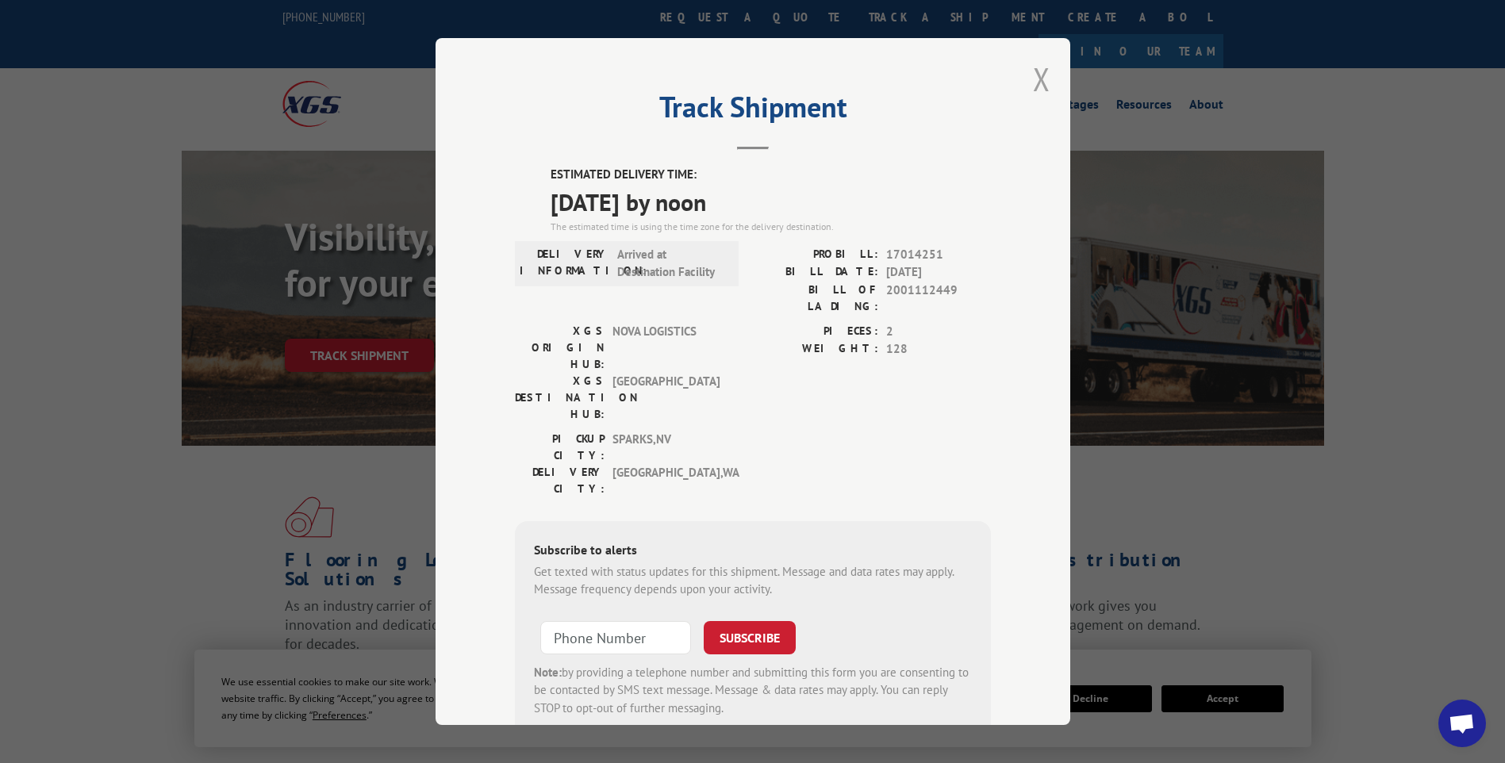
click at [1033, 74] on button "Close modal" at bounding box center [1041, 79] width 17 height 42
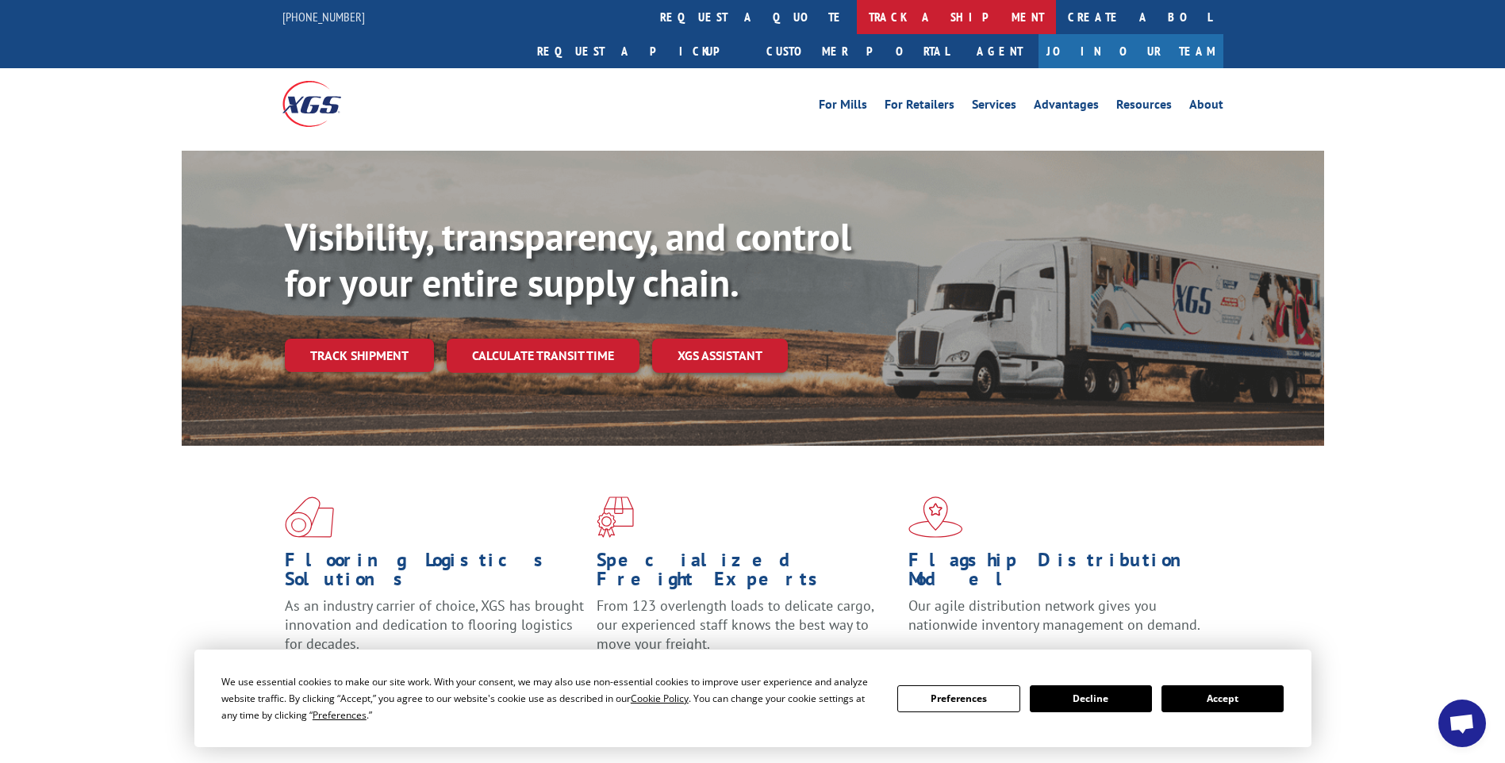
click at [857, 24] on link "track a shipment" at bounding box center [956, 17] width 199 height 34
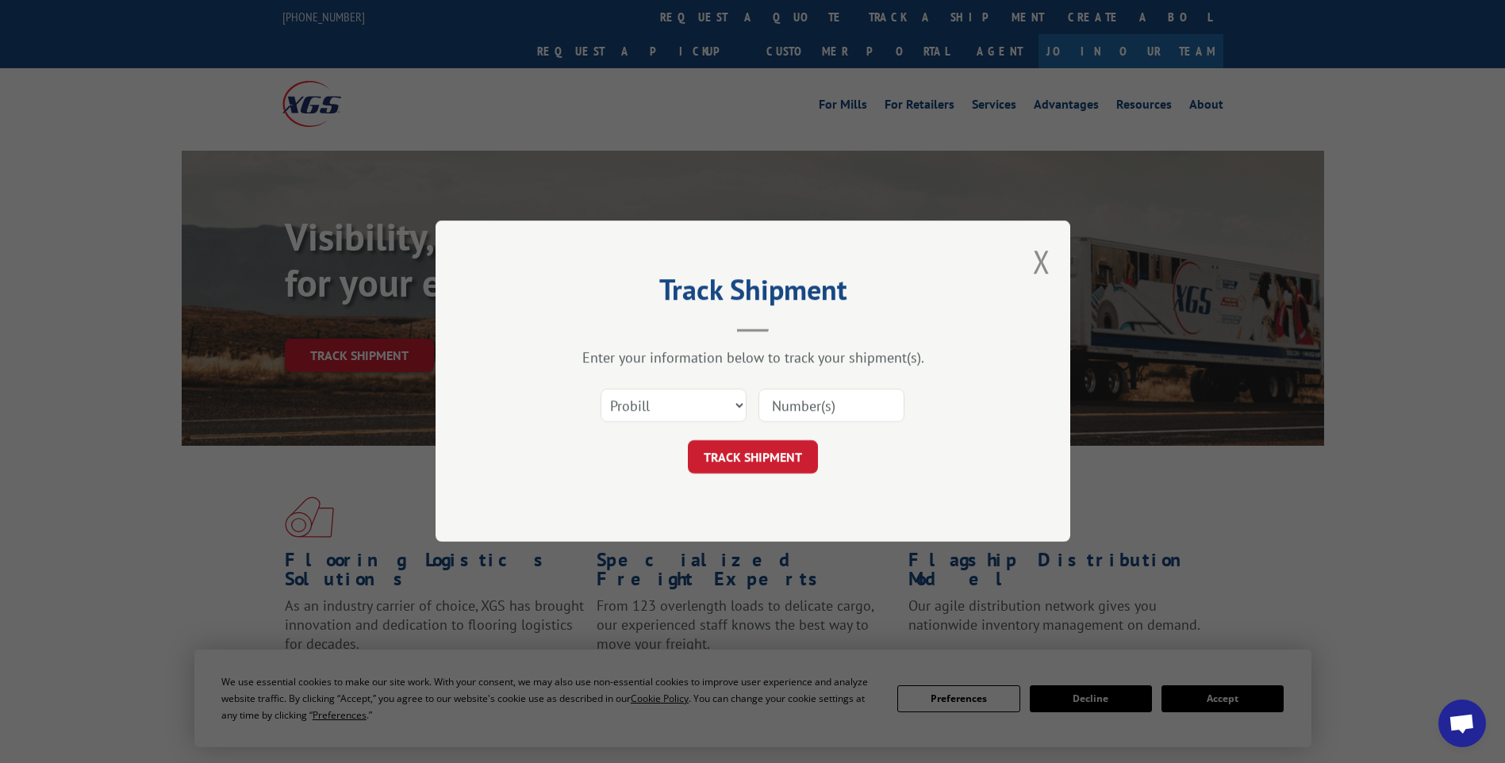
click at [773, 403] on input at bounding box center [832, 406] width 146 height 33
paste input "17014252"
type input "17014252"
click at [742, 447] on button "TRACK SHIPMENT" at bounding box center [753, 457] width 130 height 33
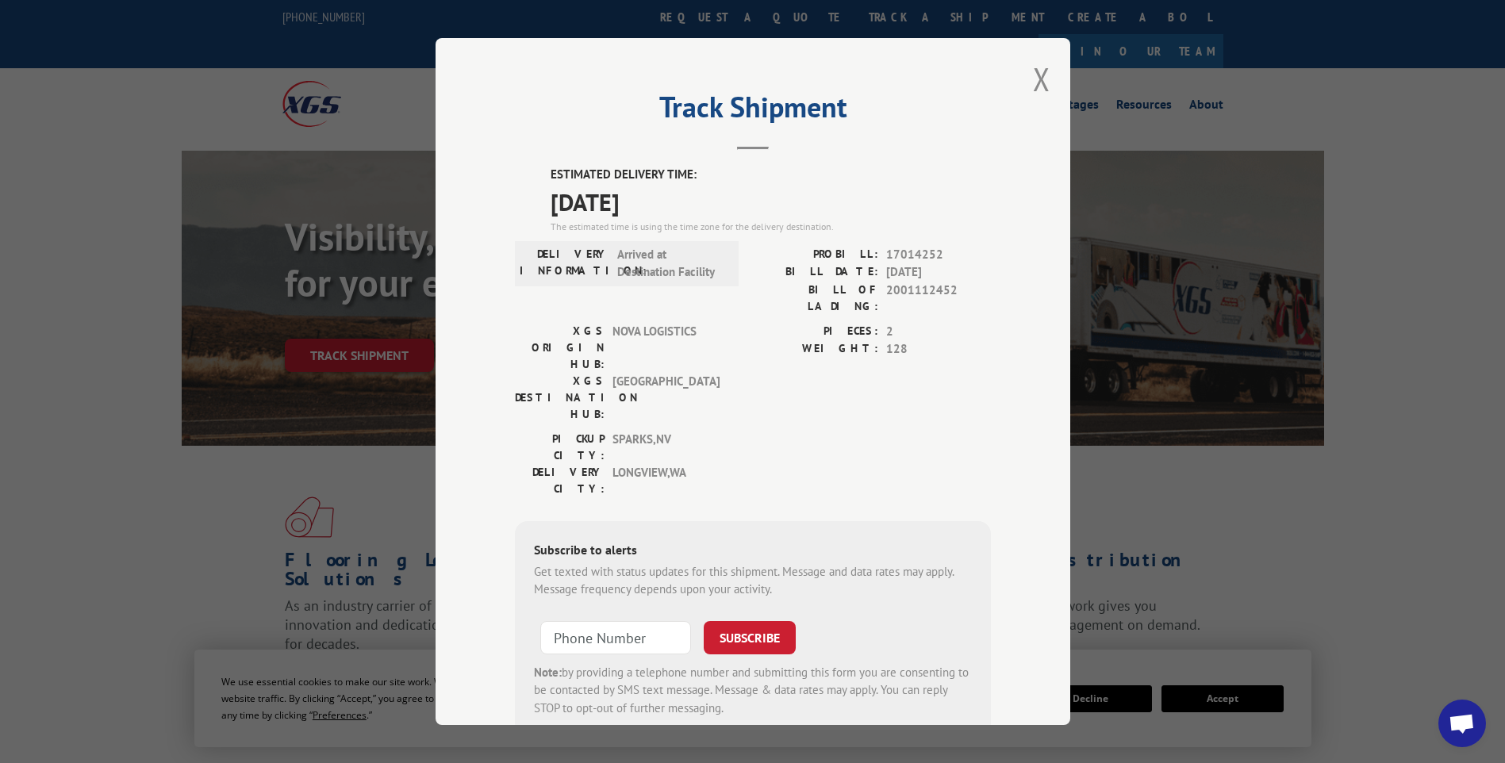
click at [1045, 85] on div "Track Shipment ESTIMATED DELIVERY TIME: [DATE] The estimated time is using the …" at bounding box center [753, 381] width 635 height 687
click at [1039, 80] on button "Close modal" at bounding box center [1041, 79] width 17 height 42
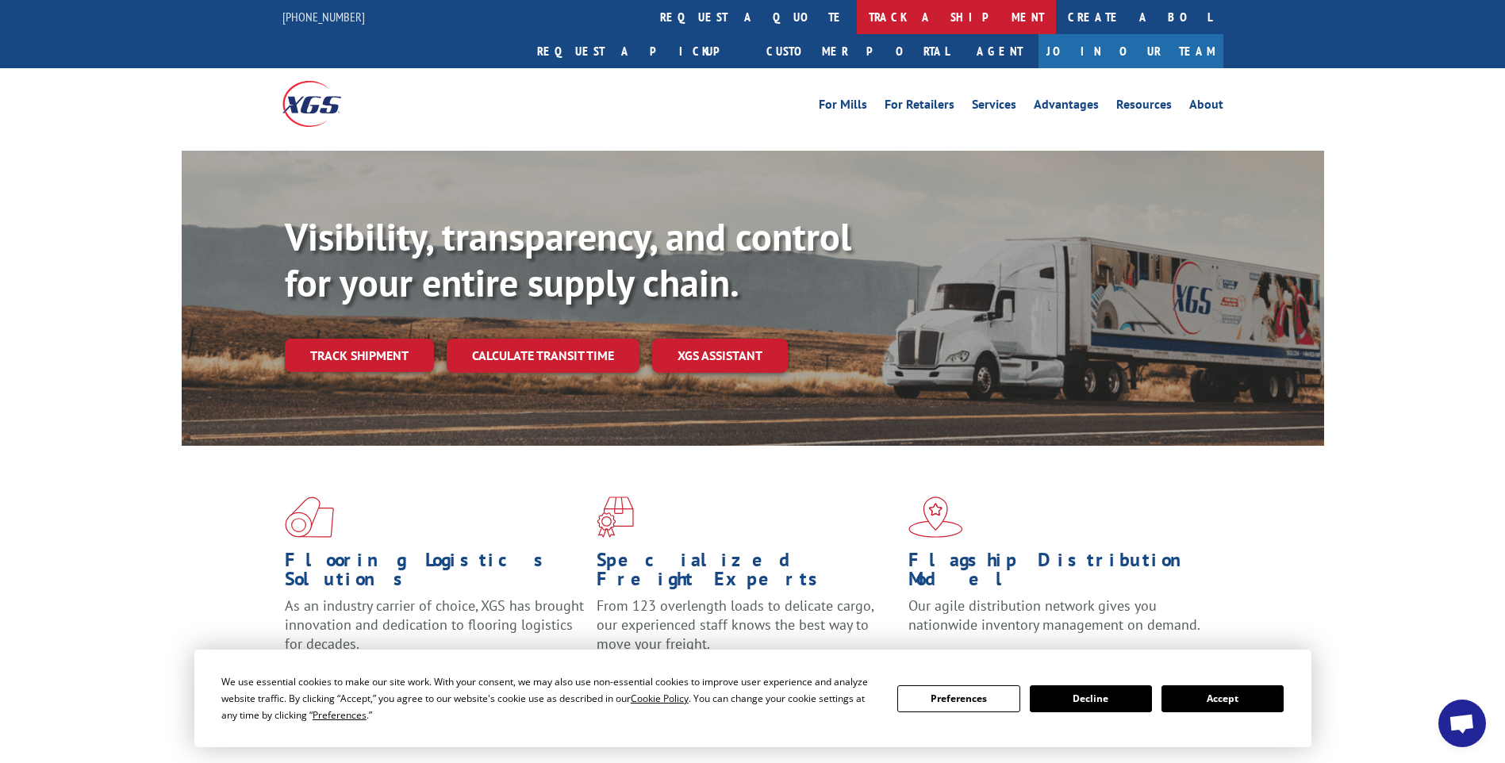
click at [857, 4] on link "track a shipment" at bounding box center [956, 17] width 199 height 34
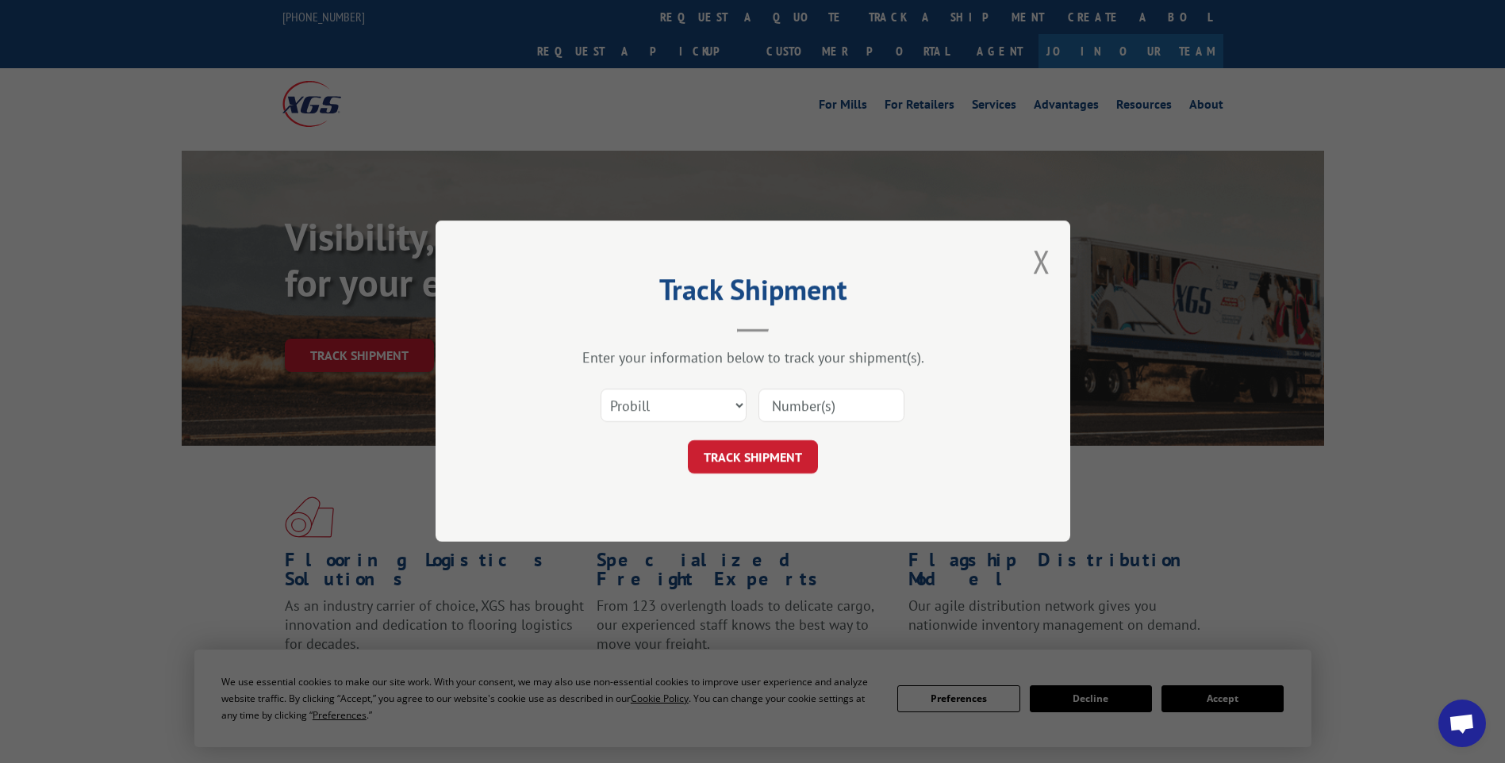
click at [818, 416] on input at bounding box center [832, 406] width 146 height 33
paste input "17014256"
type input "17014256"
click at [778, 461] on button "TRACK SHIPMENT" at bounding box center [753, 457] width 130 height 33
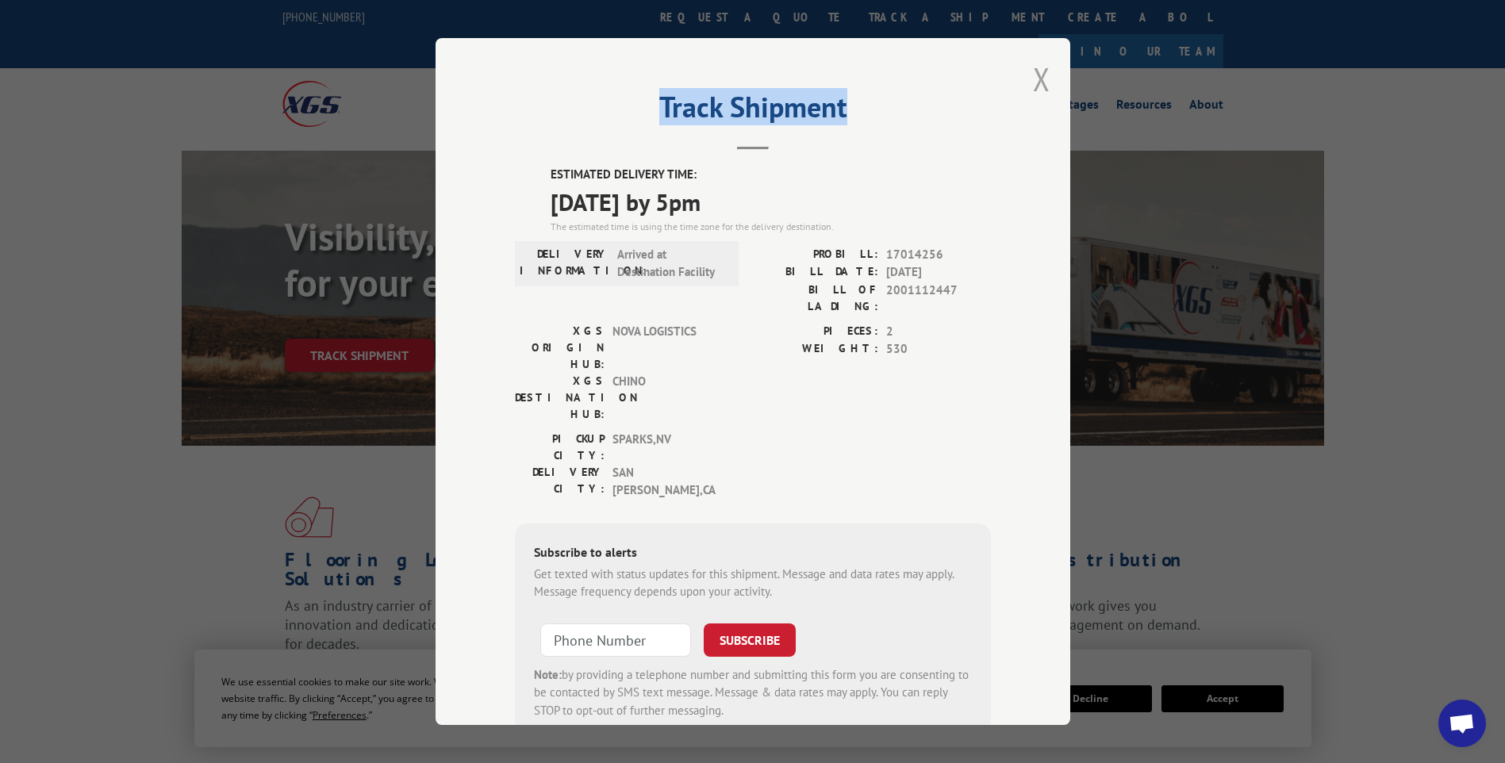
click at [1043, 79] on div "Track Shipment ESTIMATED DELIVERY TIME: [DATE] by 5pm The estimated time is usi…" at bounding box center [753, 381] width 635 height 687
click at [1033, 87] on button "Close modal" at bounding box center [1041, 79] width 17 height 42
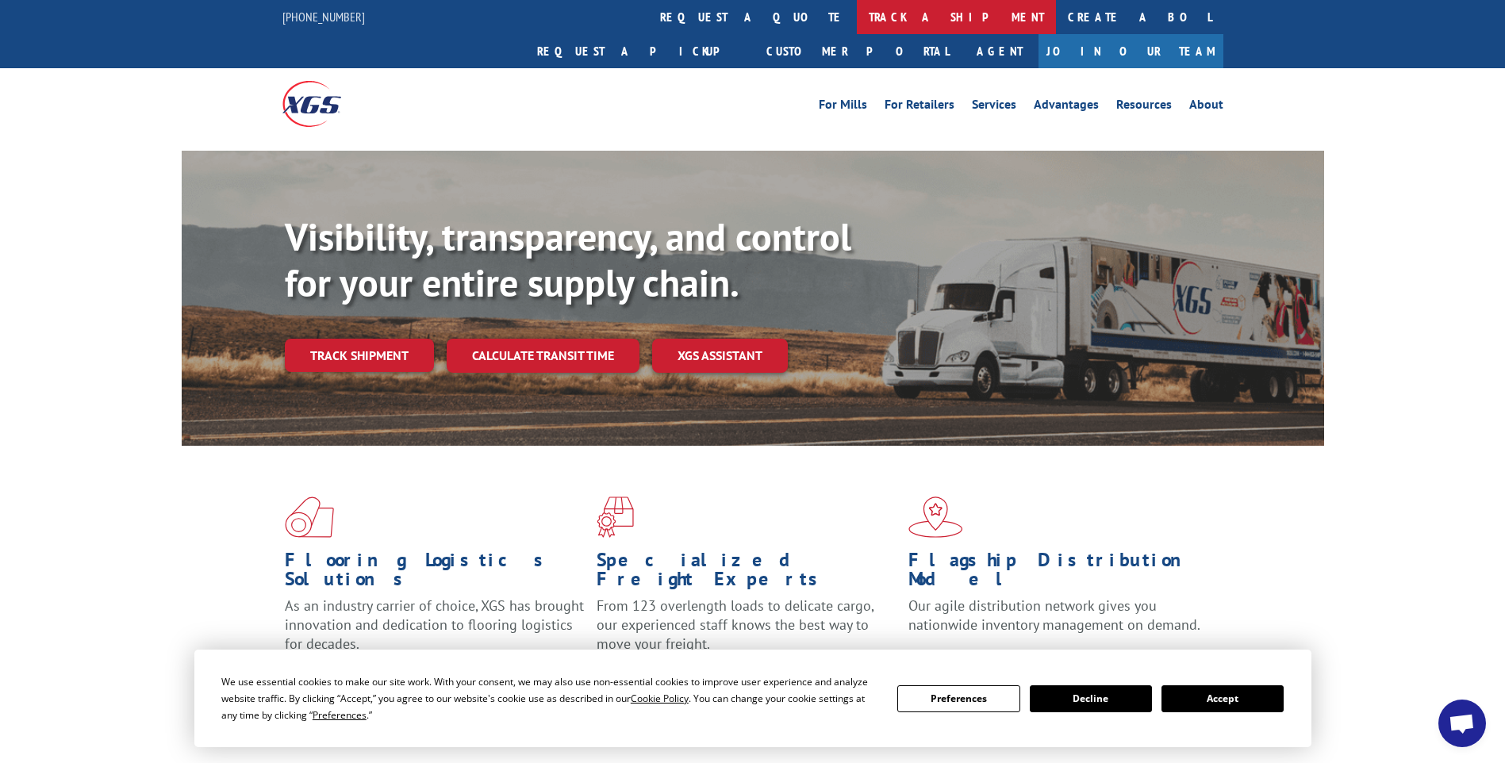
click at [857, 10] on link "track a shipment" at bounding box center [956, 17] width 199 height 34
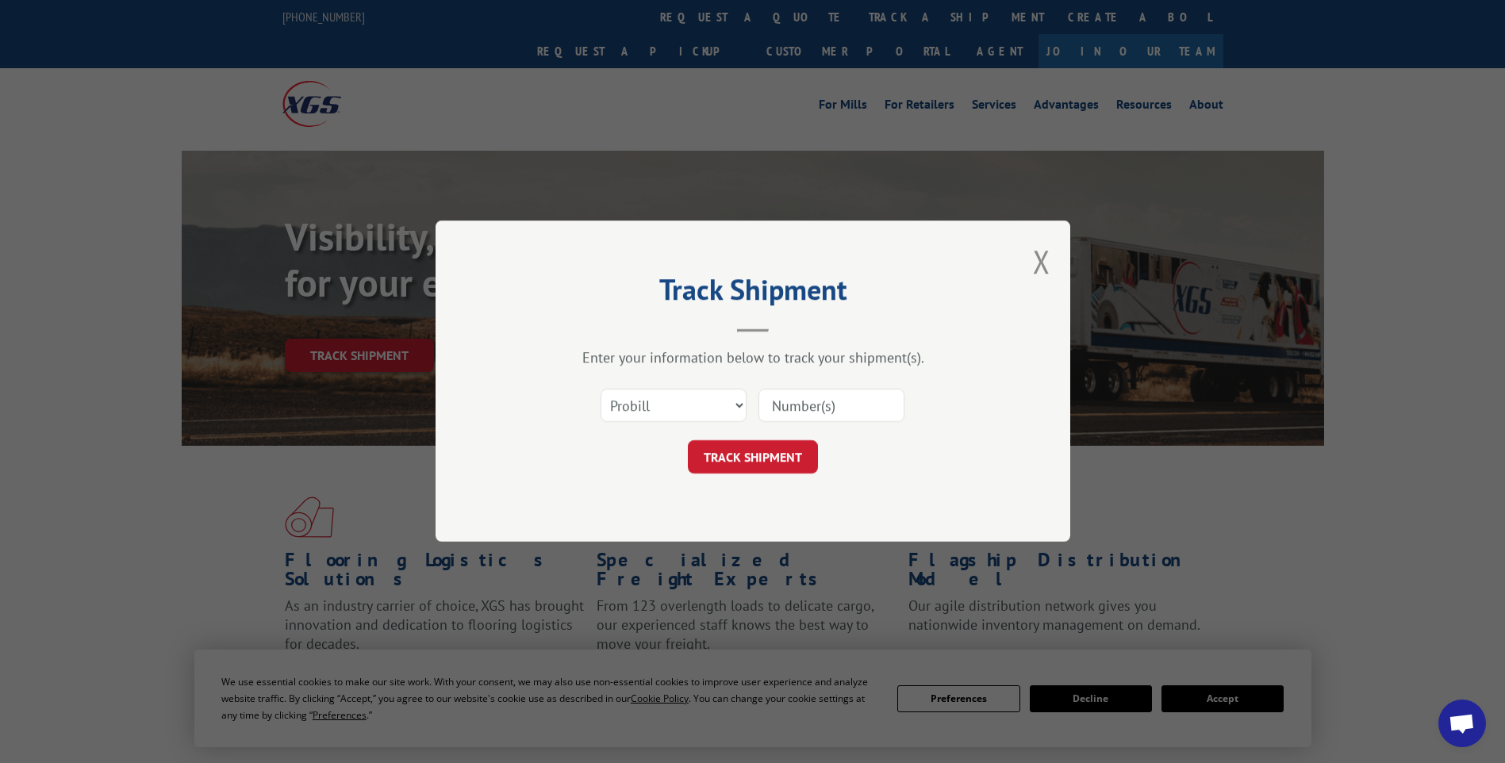
click at [874, 410] on input at bounding box center [832, 406] width 146 height 33
paste input "17014253"
type input "17014253"
click at [818, 459] on div "TRACK SHIPMENT" at bounding box center [753, 457] width 476 height 33
click at [809, 459] on button "TRACK SHIPMENT" at bounding box center [753, 457] width 130 height 33
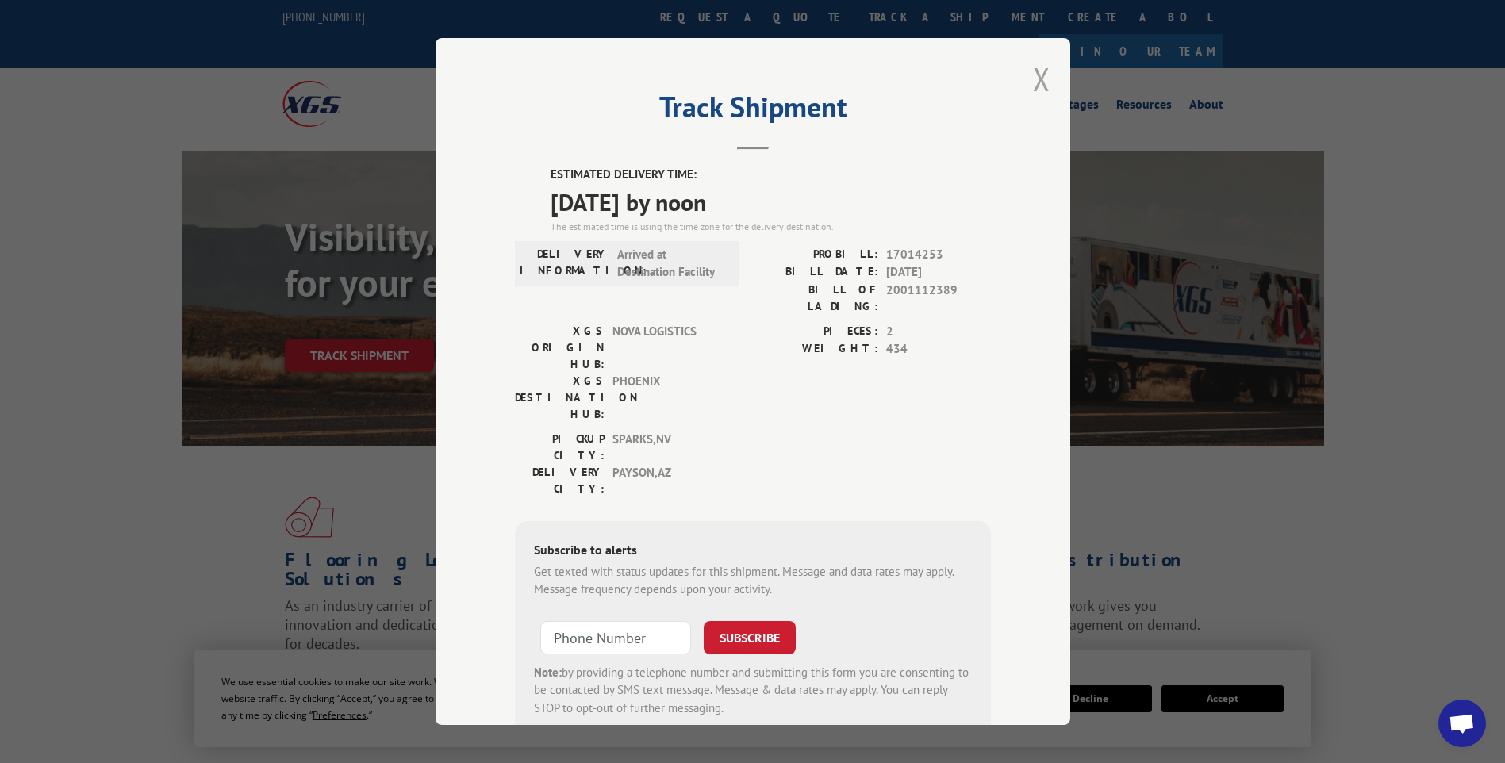
click at [1033, 88] on button "Close modal" at bounding box center [1041, 79] width 17 height 42
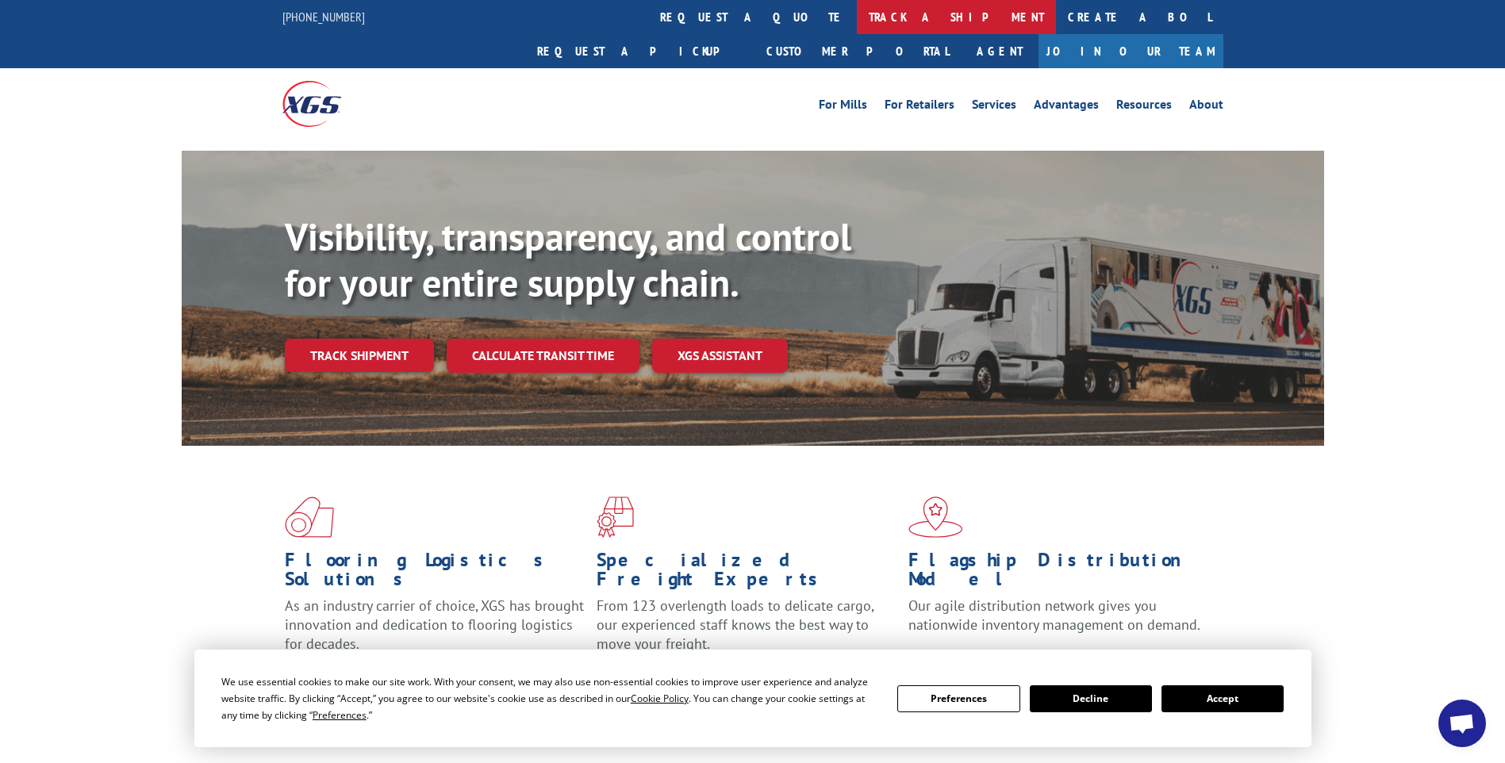
click at [857, 10] on link "track a shipment" at bounding box center [956, 17] width 199 height 34
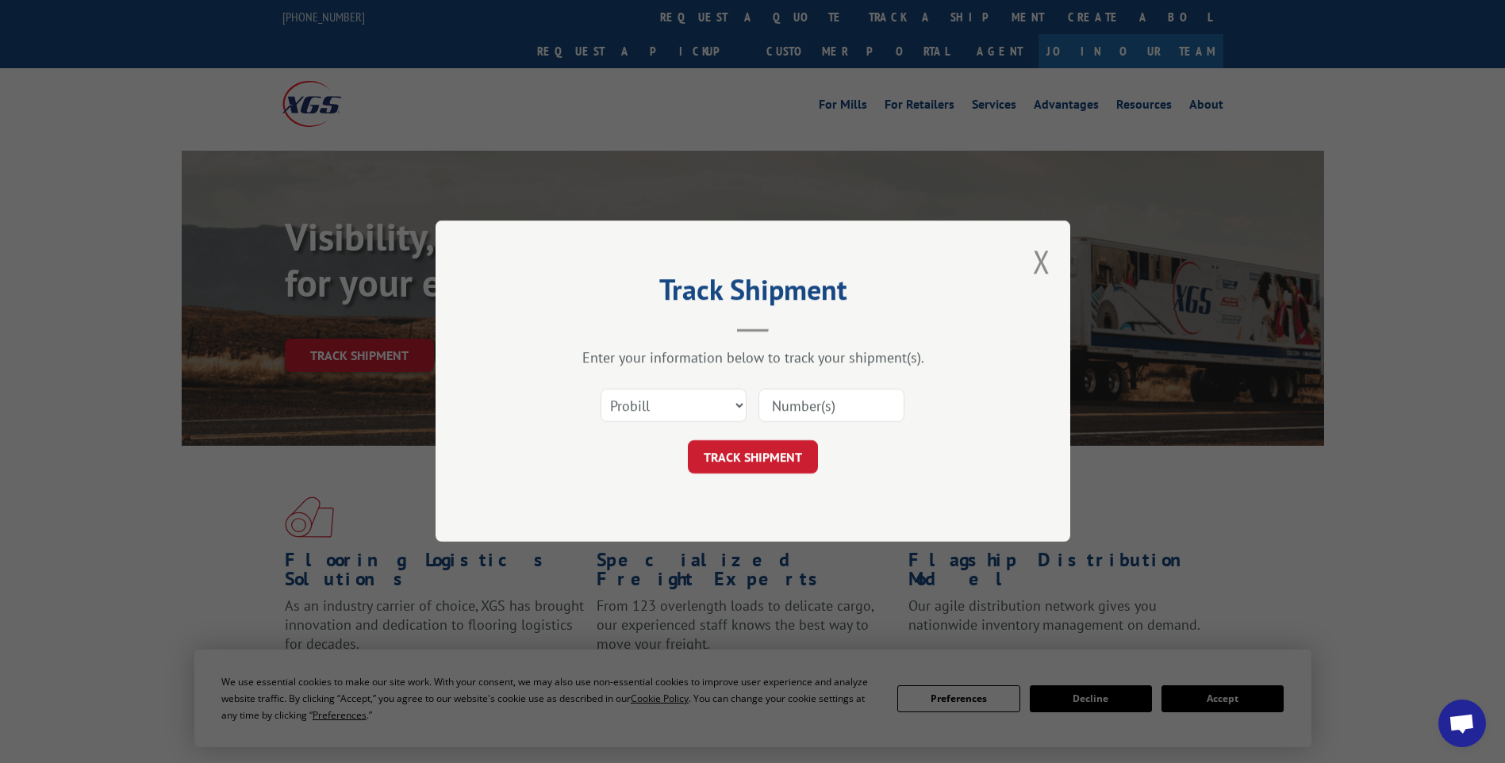
drag, startPoint x: 859, startPoint y: 389, endPoint x: 803, endPoint y: 401, distance: 56.8
click at [851, 390] on input at bounding box center [832, 406] width 146 height 33
paste input "17014254"
type input "17014254"
click at [763, 447] on button "TRACK SHIPMENT" at bounding box center [753, 457] width 130 height 33
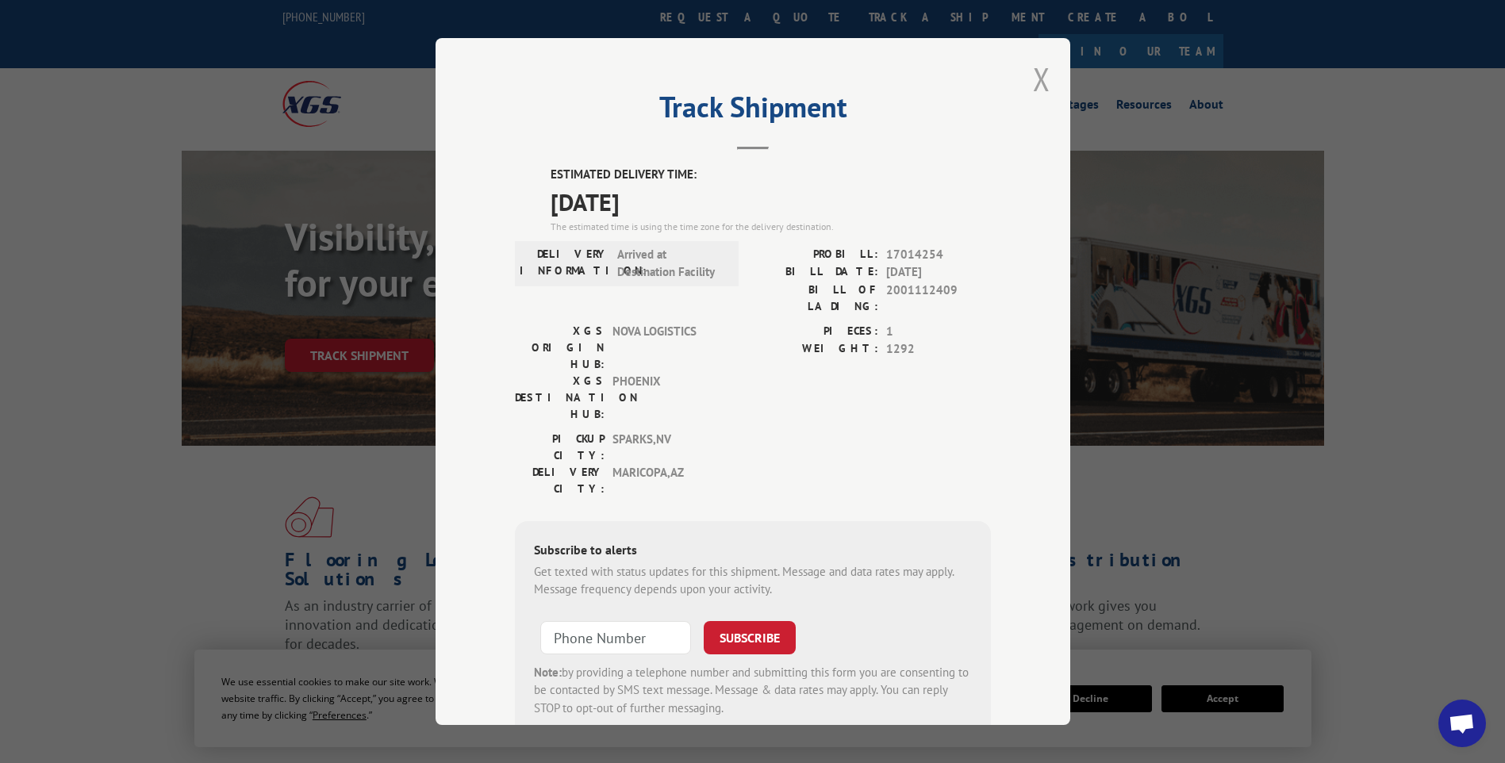
click at [1040, 75] on button "Close modal" at bounding box center [1041, 79] width 17 height 42
